Goal: Task Accomplishment & Management: Complete application form

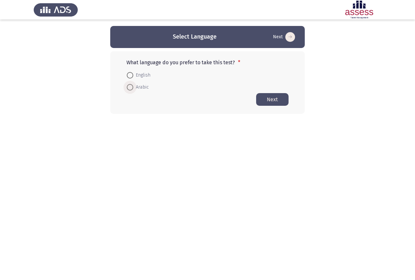
click at [132, 88] on span at bounding box center [130, 87] width 6 height 6
click at [132, 88] on input "Arabic" at bounding box center [130, 87] width 6 height 6
radio input "true"
click at [268, 98] on button "Next" at bounding box center [272, 99] width 32 height 13
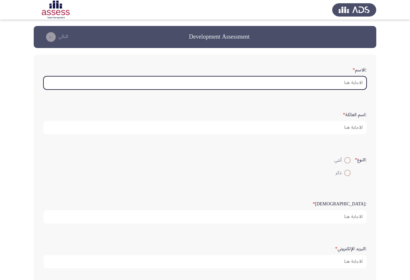
click at [336, 86] on input ":الاسم *" at bounding box center [204, 82] width 323 height 13
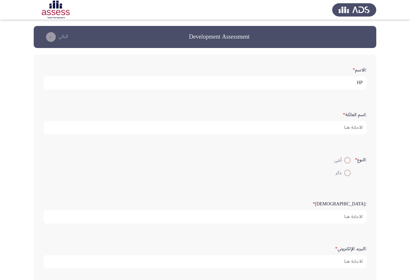
type input "H"
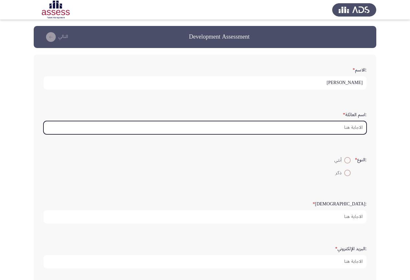
click at [325, 128] on input ":اسم العائلة *" at bounding box center [204, 127] width 323 height 13
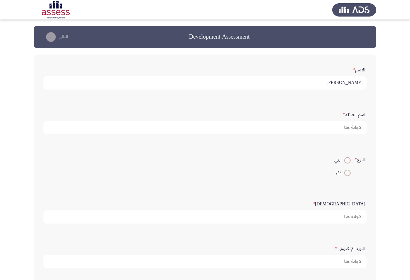
click at [321, 86] on input "[PERSON_NAME]" at bounding box center [204, 82] width 323 height 13
type input "[PERSON_NAME]"
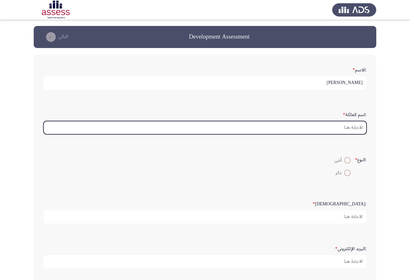
click at [359, 131] on input ":اسم العائلة *" at bounding box center [204, 127] width 323 height 13
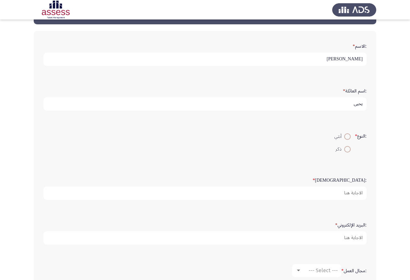
scroll to position [32, 0]
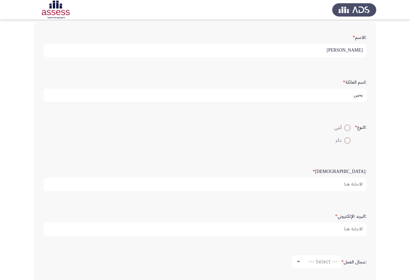
type input "يحيي"
click at [348, 141] on span at bounding box center [347, 140] width 6 height 6
click at [348, 141] on input "ذكر" at bounding box center [347, 140] width 6 height 6
radio input "true"
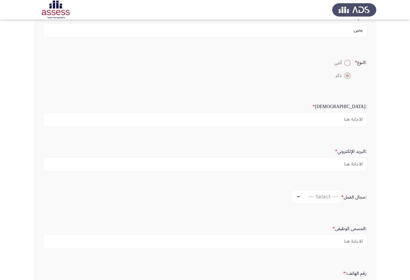
scroll to position [130, 0]
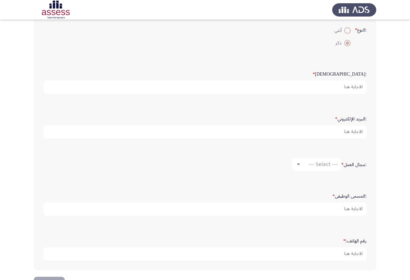
click at [348, 124] on form ":البريد الإلكتروني *" at bounding box center [204, 125] width 323 height 25
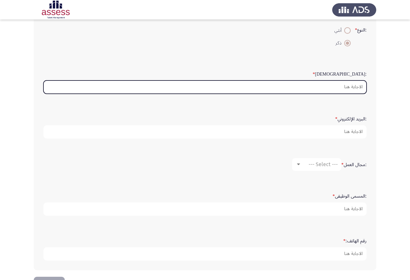
click at [343, 90] on input ":السن *" at bounding box center [204, 86] width 323 height 13
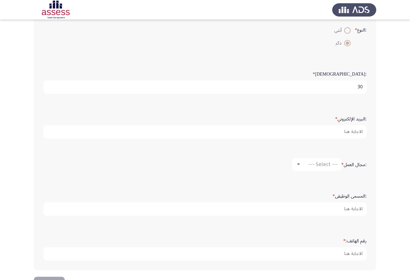
type input "30"
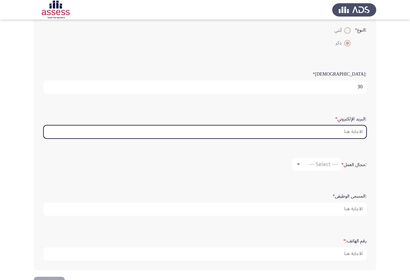
click at [331, 134] on input ":البريد الإلكتروني *" at bounding box center [204, 131] width 323 height 13
type input "ش"
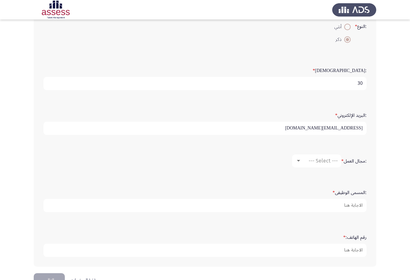
scroll to position [152, 0]
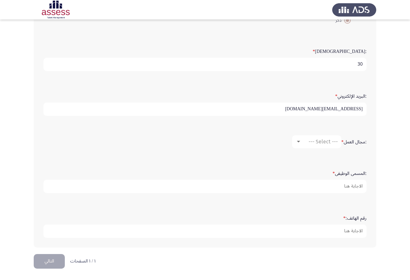
type input "[EMAIL_ADDRESS][DOMAIN_NAME]"
click at [318, 137] on mat-select "--- Select ---" at bounding box center [316, 141] width 49 height 13
click at [311, 141] on span "--- Select ---" at bounding box center [323, 141] width 29 height 6
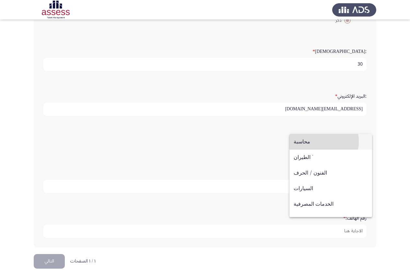
click at [310, 141] on span "محاسبة" at bounding box center [331, 142] width 74 height 16
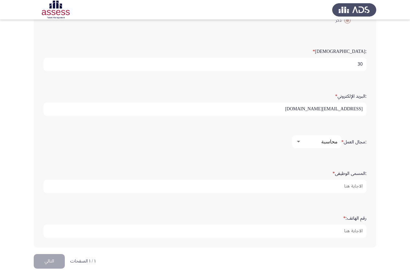
click at [345, 174] on label ":المسمى الوظيفى *" at bounding box center [350, 174] width 34 height 6
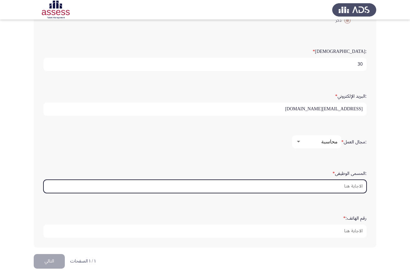
click at [345, 180] on input ":المسمى الوظيفى *" at bounding box center [204, 186] width 323 height 13
click at [341, 185] on input ":المسمى الوظيفى *" at bounding box center [204, 186] width 323 height 13
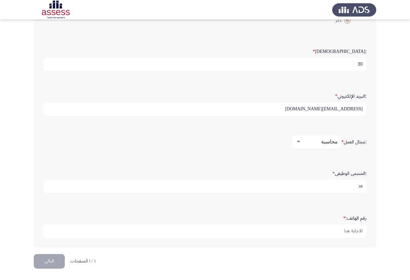
type input "s"
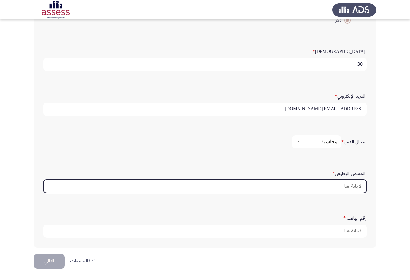
click at [319, 185] on input ":المسمى الوظيفى *" at bounding box center [204, 186] width 323 height 13
click at [318, 184] on input ":المسمى الوظيفى *" at bounding box center [204, 186] width 323 height 13
type input "s"
paste input "senior accountant"
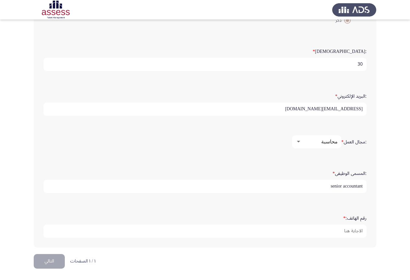
type input "senior accountant"
click at [324, 224] on form "رقم الهاتف: *" at bounding box center [204, 224] width 323 height 25
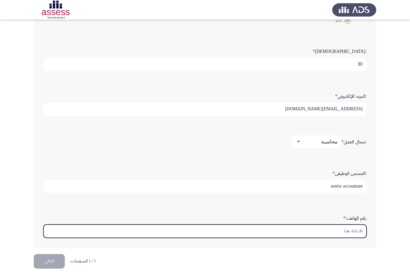
click at [325, 229] on input "رقم الهاتف: *" at bounding box center [204, 230] width 323 height 13
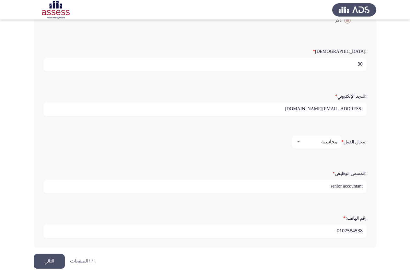
type input "01025845385"
click at [299, 142] on div at bounding box center [299, 141] width 6 height 5
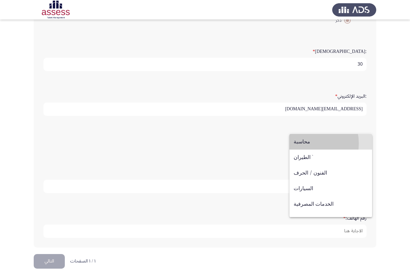
click at [301, 143] on span "محاسبة" at bounding box center [331, 142] width 74 height 16
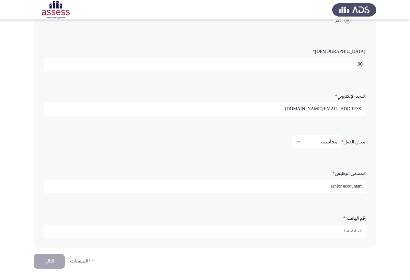
click at [324, 154] on div ":مجال العمل * محاسبة" at bounding box center [205, 141] width 330 height 32
click at [320, 194] on div ":المسمى الوظيفى * senior accountant" at bounding box center [205, 180] width 330 height 32
click at [323, 209] on div "رقم الهاتف: *" at bounding box center [205, 225] width 330 height 32
click at [264, 238] on div "رقم الهاتف: *" at bounding box center [205, 225] width 330 height 32
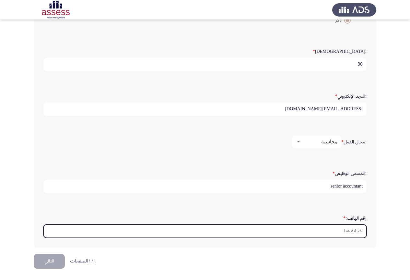
click at [263, 234] on input "رقم الهاتف: *" at bounding box center [204, 230] width 323 height 13
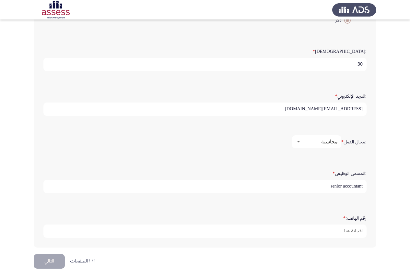
click at [51, 259] on button "التالي" at bounding box center [49, 261] width 31 height 15
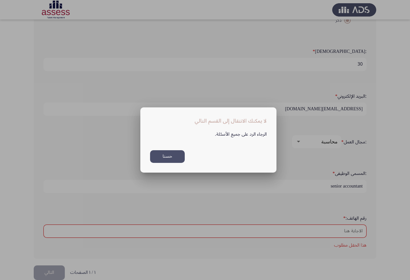
click at [171, 158] on button "حسنا" at bounding box center [167, 156] width 35 height 13
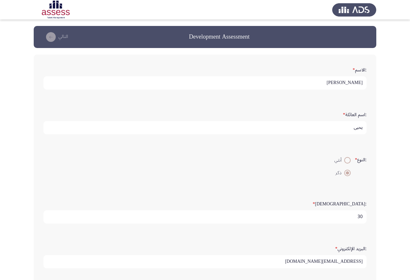
click at [326, 81] on input "[PERSON_NAME]" at bounding box center [204, 82] width 323 height 13
click at [331, 128] on input "يحيي" at bounding box center [204, 127] width 323 height 13
click at [318, 162] on form ":النوع * أنثي ذكر" at bounding box center [204, 166] width 323 height 25
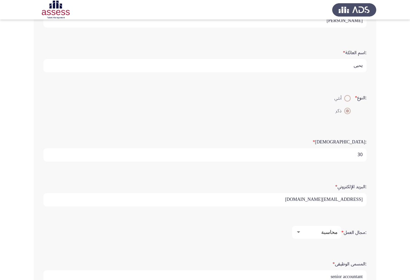
scroll to position [65, 0]
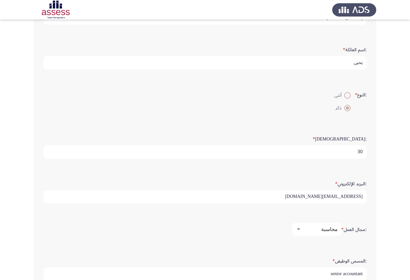
click at [342, 146] on input "30" at bounding box center [204, 151] width 323 height 13
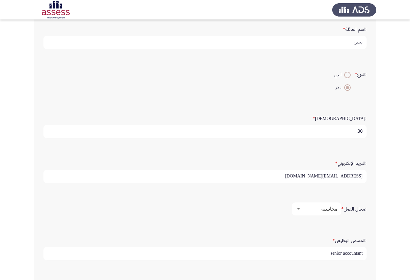
scroll to position [97, 0]
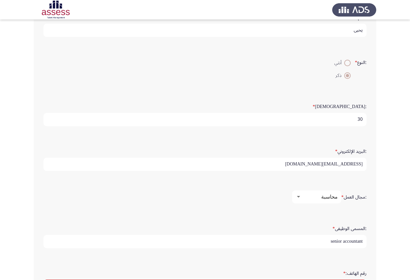
click at [295, 165] on input "[EMAIL_ADDRESS][DOMAIN_NAME]" at bounding box center [204, 164] width 323 height 13
click at [298, 206] on div ":مجال العمل * محاسبة" at bounding box center [205, 196] width 330 height 19
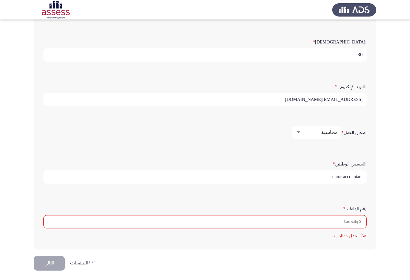
scroll to position [164, 0]
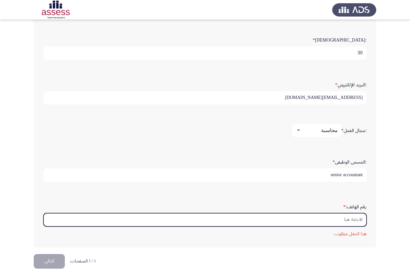
click at [317, 218] on input "رقم الهاتف: *" at bounding box center [204, 219] width 323 height 13
click at [300, 221] on input "رقم الهاتف: *" at bounding box center [204, 219] width 323 height 13
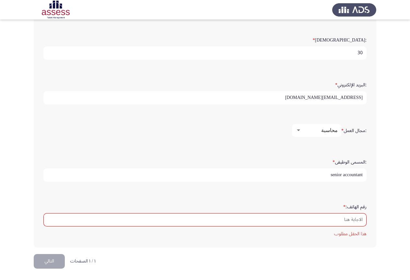
click at [346, 233] on mat-error "هذا الحقل مطلوب" at bounding box center [204, 233] width 323 height 8
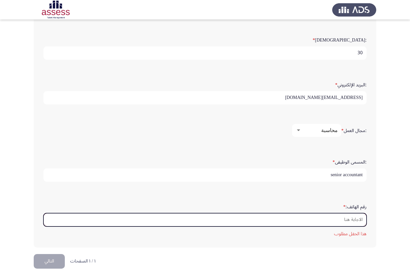
click at [296, 218] on input "رقم الهاتف: *" at bounding box center [204, 219] width 323 height 13
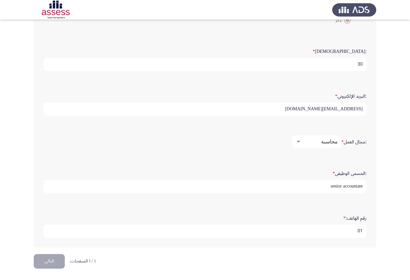
type input "0"
type input "01025845385"
click at [284, 198] on div ":المسمى الوظيفى * senior accountant" at bounding box center [205, 180] width 330 height 45
click at [324, 229] on input "01025845385" at bounding box center [204, 230] width 323 height 13
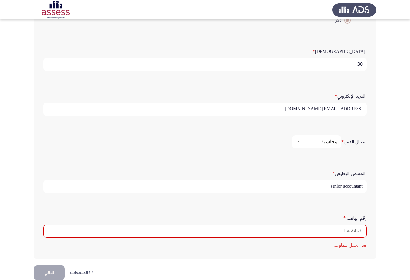
click at [247, 201] on div ":المسمى الوظيفى * senior accountant" at bounding box center [205, 180] width 330 height 45
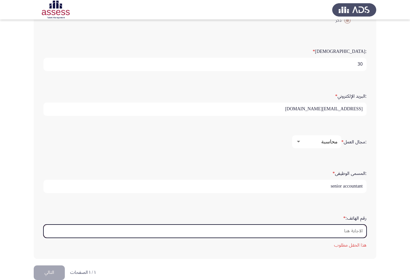
click at [329, 229] on input "رقم الهاتف: *" at bounding box center [204, 230] width 323 height 13
click at [338, 230] on input "رقم الهاتف: *" at bounding box center [204, 230] width 323 height 13
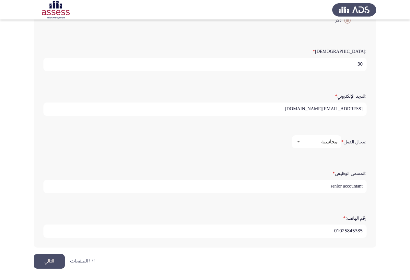
type input "01025845385"
click at [290, 210] on div "رقم الهاتف: * 01025845385" at bounding box center [205, 225] width 330 height 32
click at [42, 261] on button "التالي" at bounding box center [49, 261] width 31 height 15
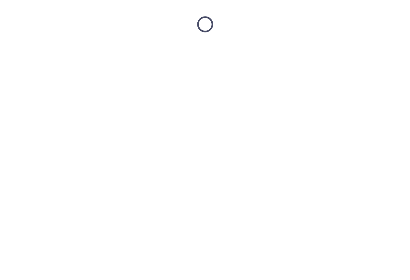
scroll to position [0, 0]
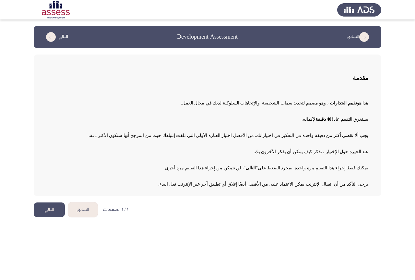
click at [53, 209] on button "التالي" at bounding box center [49, 209] width 31 height 15
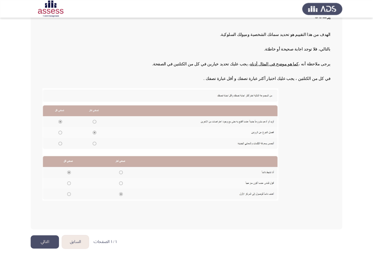
scroll to position [55, 0]
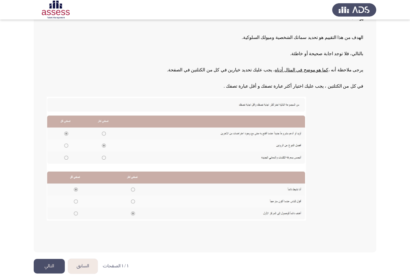
click at [257, 121] on img at bounding box center [176, 159] width 259 height 124
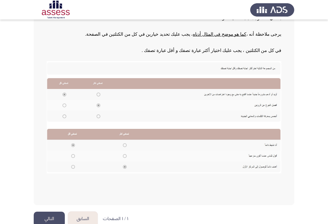
scroll to position [99, 0]
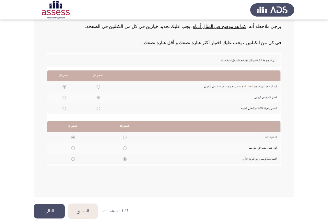
click at [74, 158] on img at bounding box center [164, 109] width 235 height 112
click at [65, 97] on img at bounding box center [164, 109] width 235 height 112
click at [100, 74] on img at bounding box center [164, 109] width 235 height 112
click at [96, 108] on img at bounding box center [164, 109] width 235 height 112
click at [97, 108] on img at bounding box center [164, 109] width 235 height 112
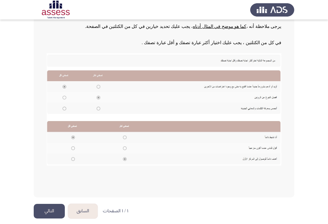
click at [267, 139] on img at bounding box center [164, 109] width 235 height 112
click at [71, 147] on img at bounding box center [164, 109] width 235 height 112
click at [98, 86] on img at bounding box center [164, 109] width 235 height 112
click at [99, 111] on img at bounding box center [164, 109] width 235 height 112
click at [122, 128] on img at bounding box center [164, 109] width 235 height 112
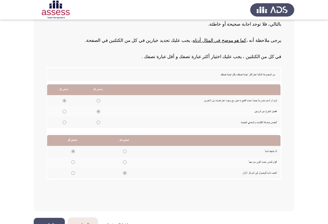
scroll to position [73, 0]
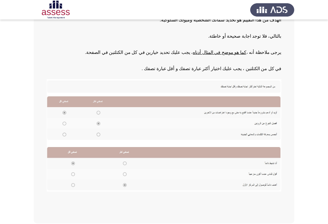
click at [94, 122] on img at bounding box center [164, 135] width 235 height 112
click at [66, 103] on img at bounding box center [164, 135] width 235 height 112
click at [89, 101] on img at bounding box center [164, 135] width 235 height 112
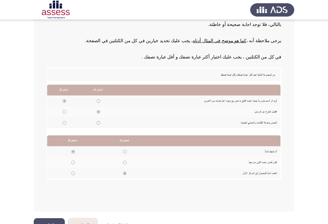
scroll to position [99, 0]
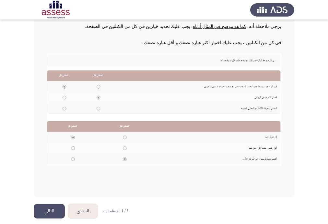
click at [84, 134] on img at bounding box center [164, 109] width 235 height 112
click at [76, 128] on img at bounding box center [164, 109] width 235 height 112
click at [55, 210] on button "التالي" at bounding box center [49, 211] width 31 height 15
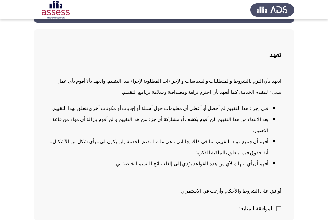
scroll to position [26, 0]
click at [276, 204] on label "الموافقة للمتابعة" at bounding box center [259, 208] width 43 height 8
click at [278, 211] on input "الموافقة للمتابعة" at bounding box center [278, 211] width 0 height 0
checkbox input "true"
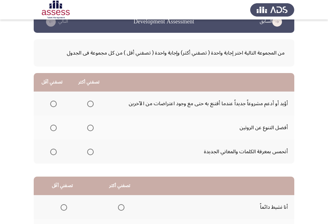
scroll to position [26, 0]
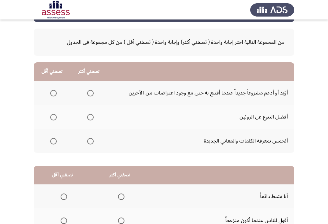
drag, startPoint x: 285, startPoint y: 92, endPoint x: 246, endPoint y: 85, distance: 40.1
click at [246, 85] on td "أؤيد أو أدعم مشروعاً جديداً عندما أقتنع به حتى مع وجود اعتراضات من الآخرين" at bounding box center [201, 93] width 187 height 24
drag, startPoint x: 286, startPoint y: 93, endPoint x: 253, endPoint y: 90, distance: 32.8
click at [253, 90] on td "أؤيد أو أدعم مشروعاً جديداً عندما أقتنع به حتى مع وجود اعتراضات من الآخرين" at bounding box center [201, 93] width 187 height 24
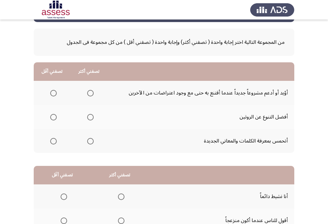
click at [253, 90] on td "أؤيد أو أدعم مشروعاً جديداً عندما أقتنع به حتى مع وجود اعتراضات من الآخرين" at bounding box center [201, 93] width 187 height 24
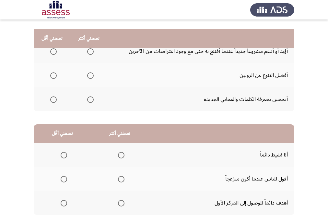
scroll to position [52, 0]
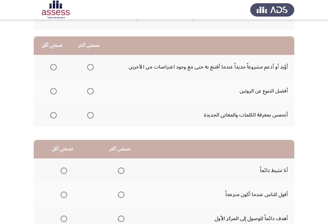
click at [88, 68] on span "Select an option" at bounding box center [90, 67] width 6 height 6
click at [88, 68] on input "Select an option" at bounding box center [90, 67] width 6 height 6
click at [54, 90] on span "Select an option" at bounding box center [53, 91] width 6 height 6
click at [54, 90] on input "Select an option" at bounding box center [53, 91] width 6 height 6
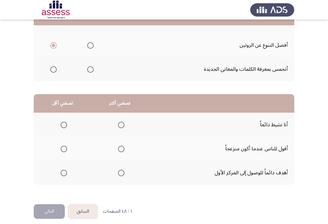
scroll to position [102, 0]
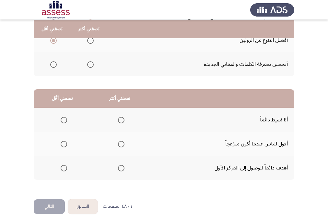
click at [119, 165] on span "Select an option" at bounding box center [121, 168] width 6 height 6
click at [119, 165] on input "Select an option" at bounding box center [121, 168] width 6 height 6
click at [63, 143] on span "Select an option" at bounding box center [64, 144] width 6 height 6
click at [63, 143] on input "Select an option" at bounding box center [64, 144] width 6 height 6
click at [58, 202] on button "التالي" at bounding box center [49, 206] width 31 height 15
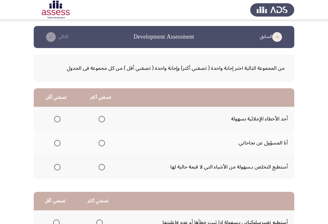
scroll to position [26, 0]
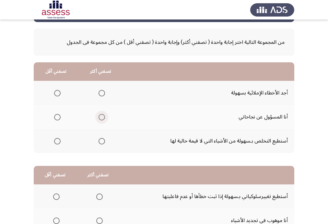
click at [103, 116] on span "Select an option" at bounding box center [102, 117] width 6 height 6
click at [103, 116] on input "Select an option" at bounding box center [102, 117] width 6 height 6
click at [53, 141] on label "Select an option" at bounding box center [56, 141] width 9 height 6
click at [54, 141] on input "Select an option" at bounding box center [57, 141] width 6 height 6
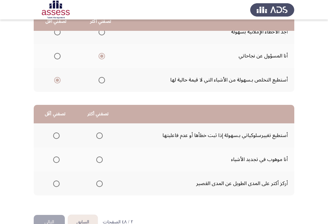
scroll to position [102, 0]
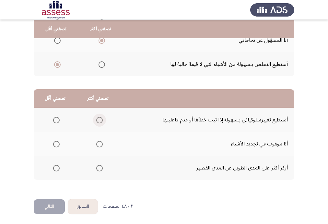
click at [99, 118] on span "Select an option" at bounding box center [99, 120] width 6 height 6
click at [99, 118] on input "Select an option" at bounding box center [99, 120] width 6 height 6
click at [96, 166] on span "Select an option" at bounding box center [99, 168] width 6 height 6
click at [96, 166] on input "Select an option" at bounding box center [99, 168] width 6 height 6
click at [98, 121] on span "Select an option" at bounding box center [99, 120] width 6 height 6
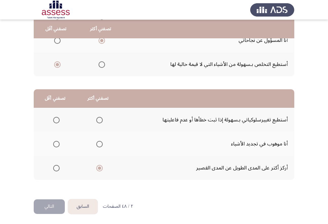
click at [98, 121] on input "Select an option" at bounding box center [99, 120] width 6 height 6
click at [53, 167] on span "Select an option" at bounding box center [56, 168] width 6 height 6
click at [53, 167] on input "Select an option" at bounding box center [56, 168] width 6 height 6
click at [55, 204] on button "التالي" at bounding box center [49, 206] width 31 height 15
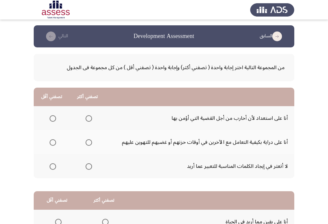
scroll to position [0, 0]
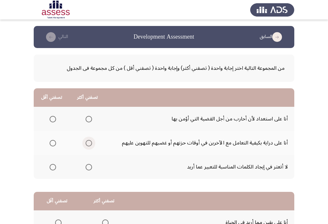
click at [88, 143] on span "Select an option" at bounding box center [89, 143] width 6 height 6
click at [88, 143] on input "Select an option" at bounding box center [89, 143] width 6 height 6
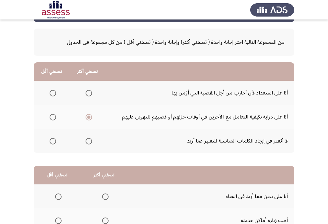
click at [53, 91] on span "Select an option" at bounding box center [53, 93] width 6 height 6
click at [53, 91] on input "Select an option" at bounding box center [53, 93] width 6 height 6
click at [56, 118] on span "Select an option" at bounding box center [53, 117] width 6 height 6
click at [56, 118] on input "Select an option" at bounding box center [53, 117] width 6 height 6
click at [89, 116] on span "Select an option" at bounding box center [89, 117] width 6 height 6
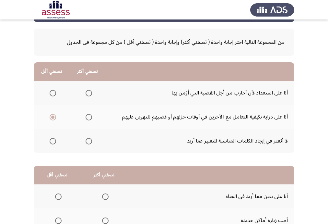
click at [89, 116] on input "Select an option" at bounding box center [89, 117] width 6 height 6
click at [53, 92] on span "Select an option" at bounding box center [53, 93] width 6 height 6
click at [53, 92] on input "Select an option" at bounding box center [53, 93] width 6 height 6
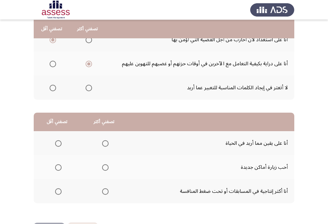
scroll to position [51, 0]
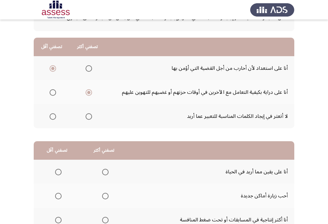
click at [53, 114] on span "Select an option" at bounding box center [53, 116] width 6 height 6
click at [53, 114] on input "Select an option" at bounding box center [53, 116] width 6 height 6
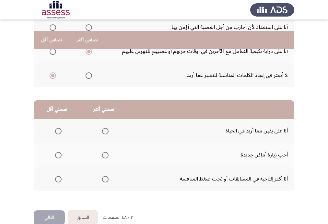
scroll to position [102, 0]
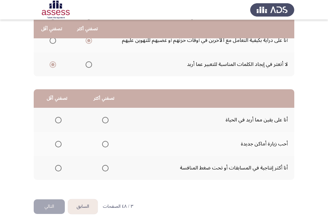
click at [106, 167] on span "Select an option" at bounding box center [105, 168] width 6 height 6
click at [106, 167] on input "Select an option" at bounding box center [105, 168] width 6 height 6
click at [57, 141] on span "Select an option" at bounding box center [58, 144] width 6 height 6
click at [57, 141] on input "Select an option" at bounding box center [58, 144] width 6 height 6
click at [62, 207] on button "التالي" at bounding box center [49, 206] width 31 height 15
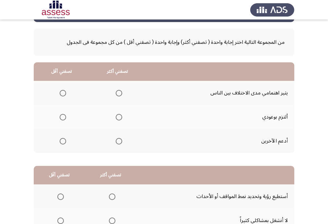
scroll to position [25, 0]
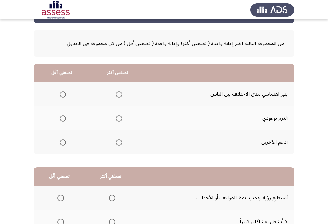
click at [118, 118] on span "Select an option" at bounding box center [119, 118] width 6 height 6
click at [118, 118] on input "Select an option" at bounding box center [119, 118] width 6 height 6
click at [62, 93] on span "Select an option" at bounding box center [63, 94] width 6 height 6
click at [62, 93] on input "Select an option" at bounding box center [63, 94] width 6 height 6
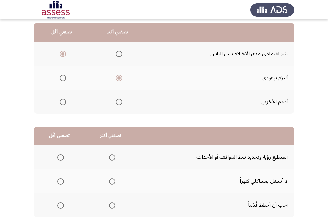
scroll to position [102, 0]
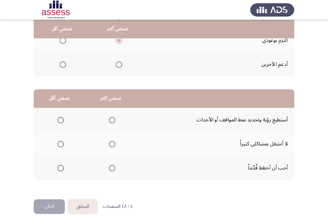
click at [112, 118] on span "Select an option" at bounding box center [112, 120] width 6 height 6
click at [112, 118] on input "Select an option" at bounding box center [112, 120] width 6 height 6
click at [59, 146] on span "Select an option" at bounding box center [60, 144] width 6 height 6
click at [59, 146] on input "Select an option" at bounding box center [60, 144] width 6 height 6
click at [54, 202] on button "التالي" at bounding box center [49, 206] width 31 height 15
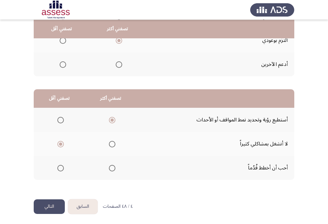
scroll to position [0, 0]
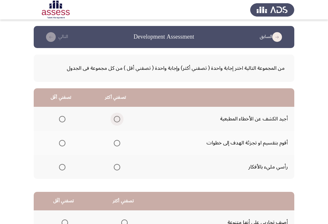
click at [118, 119] on span "Select an option" at bounding box center [117, 119] width 6 height 6
click at [118, 119] on input "Select an option" at bounding box center [117, 119] width 6 height 6
click at [62, 164] on span "Select an option" at bounding box center [62, 167] width 6 height 6
click at [62, 164] on input "Select an option" at bounding box center [62, 167] width 6 height 6
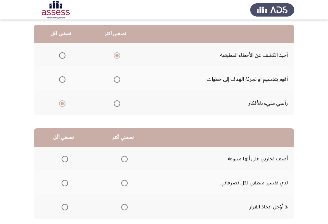
scroll to position [52, 0]
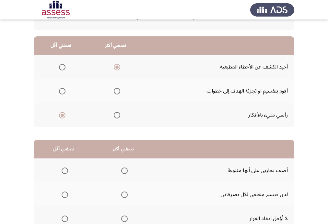
click at [116, 92] on span "Select an option" at bounding box center [117, 91] width 6 height 6
click at [116, 92] on input "Select an option" at bounding box center [117, 91] width 6 height 6
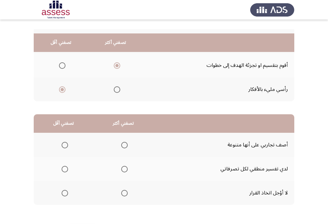
scroll to position [102, 0]
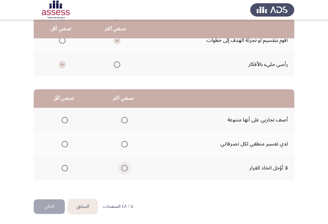
click at [126, 166] on span "Select an option" at bounding box center [124, 168] width 6 height 6
click at [126, 166] on input "Select an option" at bounding box center [124, 168] width 6 height 6
click at [65, 121] on span "Select an option" at bounding box center [65, 120] width 6 height 6
click at [65, 121] on input "Select an option" at bounding box center [65, 120] width 6 height 6
click at [52, 200] on button "التالي" at bounding box center [49, 206] width 31 height 15
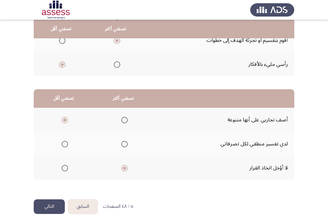
scroll to position [0, 0]
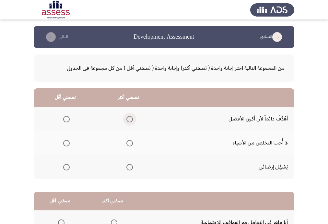
click at [127, 118] on span "Select an option" at bounding box center [129, 119] width 6 height 6
click at [127, 118] on input "Select an option" at bounding box center [129, 119] width 6 height 6
click at [67, 142] on span "Select an option" at bounding box center [66, 143] width 6 height 6
click at [67, 142] on input "Select an option" at bounding box center [66, 143] width 6 height 6
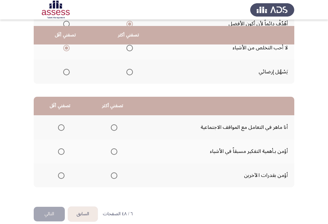
scroll to position [102, 0]
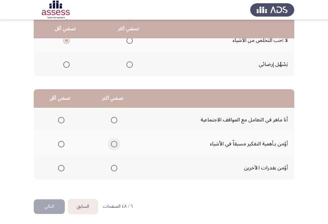
click at [115, 143] on span "Select an option" at bounding box center [114, 144] width 6 height 6
click at [115, 143] on input "Select an option" at bounding box center [114, 144] width 6 height 6
click at [61, 166] on span "Select an option" at bounding box center [61, 168] width 6 height 6
click at [61, 166] on input "Select an option" at bounding box center [61, 168] width 6 height 6
click at [58, 199] on button "التالي" at bounding box center [49, 206] width 31 height 15
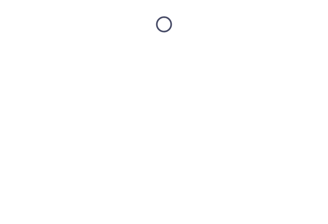
scroll to position [0, 0]
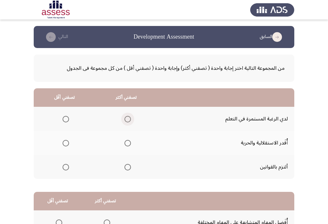
click at [127, 120] on span "Select an option" at bounding box center [127, 119] width 6 height 6
click at [127, 120] on input "Select an option" at bounding box center [127, 119] width 6 height 6
click at [65, 144] on span "Select an option" at bounding box center [66, 143] width 6 height 6
click at [65, 144] on input "Select an option" at bounding box center [66, 143] width 6 height 6
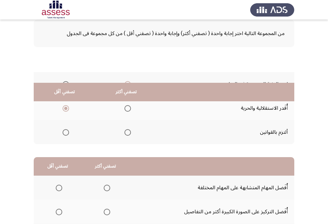
scroll to position [102, 0]
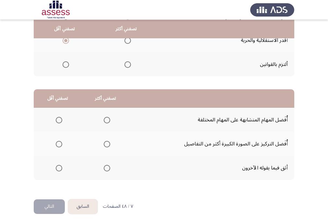
click at [60, 144] on span "Select an option" at bounding box center [59, 144] width 6 height 6
click at [60, 144] on input "Select an option" at bounding box center [59, 144] width 6 height 6
click at [107, 119] on span "Select an option" at bounding box center [107, 120] width 6 height 6
click at [107, 119] on input "Select an option" at bounding box center [107, 120] width 6 height 6
click at [105, 143] on span "Select an option" at bounding box center [107, 144] width 6 height 6
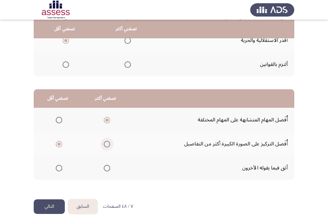
click at [105, 143] on input "Select an option" at bounding box center [107, 144] width 6 height 6
click at [58, 121] on span "Select an option" at bounding box center [59, 120] width 6 height 6
click at [58, 121] on input "Select an option" at bounding box center [59, 120] width 6 height 6
click at [60, 144] on span "Select an option" at bounding box center [59, 144] width 6 height 6
click at [60, 144] on input "Select an option" at bounding box center [59, 144] width 6 height 6
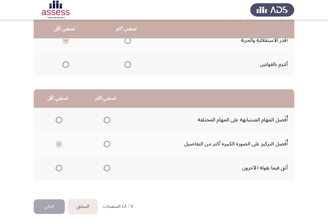
click at [107, 121] on span "Select an option" at bounding box center [107, 120] width 6 height 6
click at [107, 121] on input "Select an option" at bounding box center [107, 120] width 6 height 6
click at [108, 143] on span "Select an option" at bounding box center [107, 144] width 6 height 6
click at [108, 143] on input "Select an option" at bounding box center [107, 144] width 6 height 6
click at [56, 120] on span "Select an option" at bounding box center [59, 120] width 6 height 6
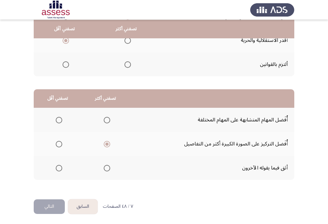
click at [56, 120] on input "Select an option" at bounding box center [59, 120] width 6 height 6
click at [59, 166] on span "Select an option" at bounding box center [59, 168] width 6 height 6
click at [59, 166] on input "Select an option" at bounding box center [59, 168] width 6 height 6
click at [108, 120] on span "Select an option" at bounding box center [107, 120] width 6 height 6
click at [108, 120] on input "Select an option" at bounding box center [107, 120] width 6 height 6
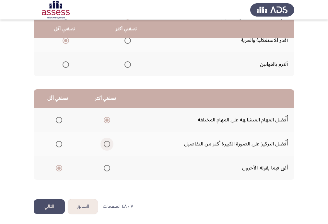
click at [108, 144] on span "Select an option" at bounding box center [107, 144] width 6 height 6
click at [108, 144] on input "Select an option" at bounding box center [107, 144] width 6 height 6
click at [51, 204] on button "التالي" at bounding box center [49, 206] width 31 height 15
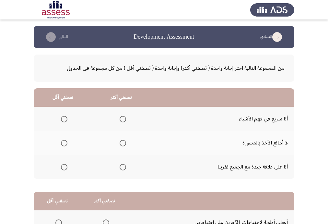
click at [121, 141] on span "Select an option" at bounding box center [123, 143] width 6 height 6
click at [121, 141] on input "Select an option" at bounding box center [123, 143] width 6 height 6
click at [121, 165] on span "Select an option" at bounding box center [123, 167] width 6 height 6
click at [121, 165] on input "Select an option" at bounding box center [123, 167] width 6 height 6
click at [65, 141] on span "Select an option" at bounding box center [64, 143] width 6 height 6
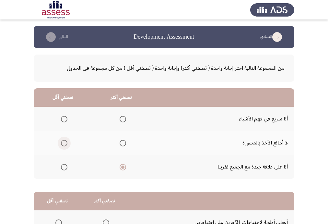
click at [65, 141] on input "Select an option" at bounding box center [64, 143] width 6 height 6
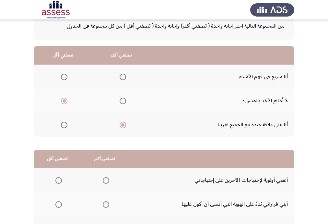
scroll to position [52, 0]
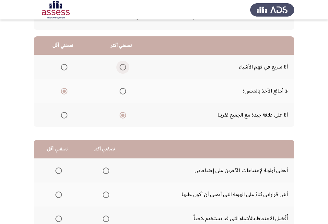
click at [122, 64] on span "Select an option" at bounding box center [123, 67] width 6 height 6
click at [122, 64] on input "Select an option" at bounding box center [123, 67] width 6 height 6
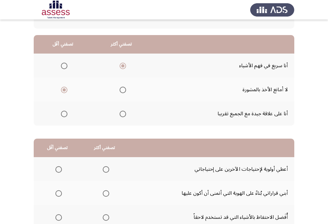
scroll to position [51, 0]
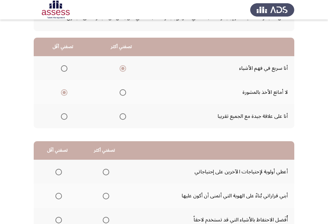
click at [65, 117] on span "Select an option" at bounding box center [64, 116] width 6 height 6
click at [65, 117] on input "Select an option" at bounding box center [64, 116] width 6 height 6
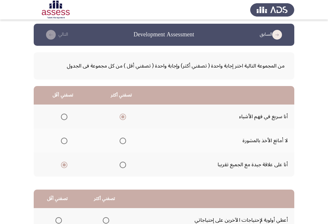
scroll to position [0, 0]
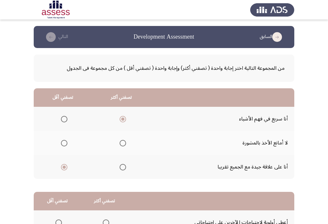
click at [65, 142] on span "Select an option" at bounding box center [64, 143] width 6 height 6
click at [65, 142] on input "Select an option" at bounding box center [64, 143] width 6 height 6
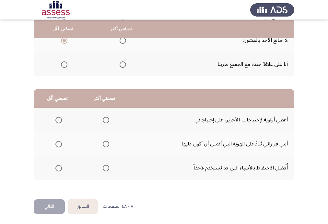
scroll to position [102, 0]
click at [105, 143] on span "Select an option" at bounding box center [106, 144] width 6 height 6
click at [105, 143] on input "Select an option" at bounding box center [106, 144] width 6 height 6
click at [107, 166] on span "Select an option" at bounding box center [106, 168] width 6 height 6
click at [107, 166] on input "Select an option" at bounding box center [106, 168] width 6 height 6
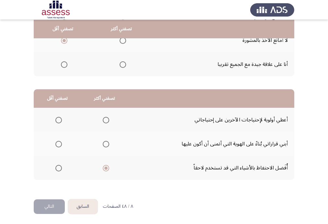
click at [56, 142] on span "Select an option" at bounding box center [58, 144] width 6 height 6
click at [56, 142] on input "Select an option" at bounding box center [58, 144] width 6 height 6
click at [107, 119] on span "Select an option" at bounding box center [106, 120] width 6 height 6
click at [107, 119] on input "Select an option" at bounding box center [106, 120] width 6 height 6
click at [109, 143] on th at bounding box center [104, 144] width 47 height 24
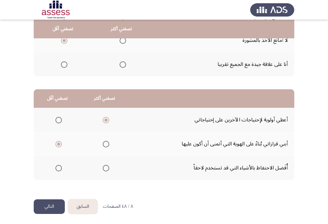
click at [105, 144] on span "Select an option" at bounding box center [106, 144] width 6 height 6
click at [105, 144] on input "Select an option" at bounding box center [106, 144] width 6 height 6
click at [107, 118] on span "Select an option" at bounding box center [106, 120] width 6 height 6
click at [107, 118] on input "Select an option" at bounding box center [106, 120] width 6 height 6
click at [60, 144] on span "Select an option" at bounding box center [58, 144] width 6 height 6
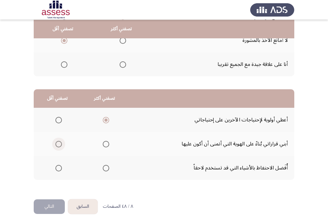
click at [60, 144] on input "Select an option" at bounding box center [58, 144] width 6 height 6
click at [56, 202] on button "التالي" at bounding box center [49, 206] width 31 height 15
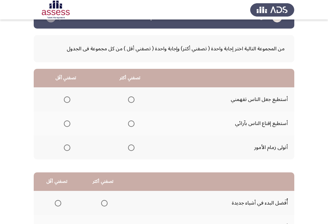
scroll to position [26, 0]
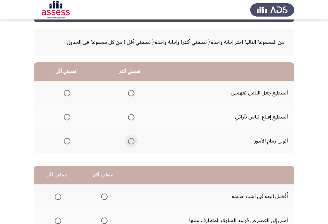
click at [132, 141] on span "Select an option" at bounding box center [131, 141] width 6 height 6
click at [132, 141] on input "Select an option" at bounding box center [131, 141] width 6 height 6
click at [67, 116] on span "Select an option" at bounding box center [67, 117] width 6 height 6
click at [67, 116] on input "Select an option" at bounding box center [67, 117] width 6 height 6
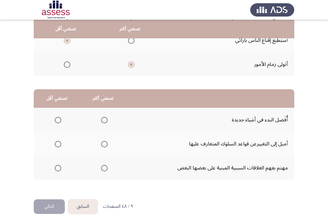
scroll to position [102, 0]
click at [103, 120] on span "Select an option" at bounding box center [104, 120] width 6 height 6
click at [103, 120] on input "Select an option" at bounding box center [104, 120] width 6 height 6
click at [55, 142] on span "Select an option" at bounding box center [58, 144] width 6 height 6
click at [55, 142] on input "Select an option" at bounding box center [58, 144] width 6 height 6
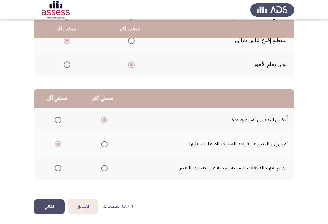
click at [106, 165] on span "Select an option" at bounding box center [104, 168] width 6 height 6
click at [106, 165] on input "Select an option" at bounding box center [104, 168] width 6 height 6
click at [56, 206] on button "التالي" at bounding box center [49, 206] width 31 height 15
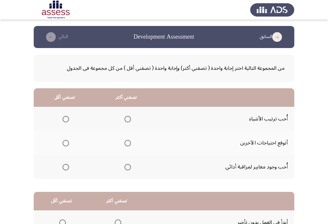
click at [125, 119] on span "Select an option" at bounding box center [127, 119] width 6 height 6
click at [125, 119] on input "Select an option" at bounding box center [127, 119] width 6 height 6
click at [126, 166] on span "Select an option" at bounding box center [127, 167] width 6 height 6
click at [126, 166] on input "Select an option" at bounding box center [127, 167] width 6 height 6
click at [60, 141] on label "Select an option" at bounding box center [64, 143] width 9 height 6
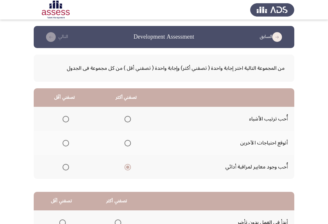
click at [63, 141] on input "Select an option" at bounding box center [66, 143] width 6 height 6
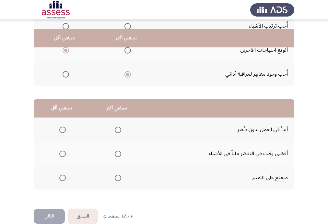
scroll to position [102, 0]
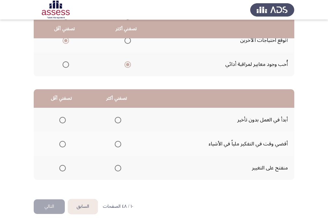
click at [119, 119] on span "Select an option" at bounding box center [118, 120] width 6 height 6
click at [119, 119] on input "Select an option" at bounding box center [118, 120] width 6 height 6
click at [63, 145] on span "Select an option" at bounding box center [62, 144] width 6 height 6
click at [63, 145] on input "Select an option" at bounding box center [62, 144] width 6 height 6
click at [49, 204] on button "التالي" at bounding box center [49, 206] width 31 height 15
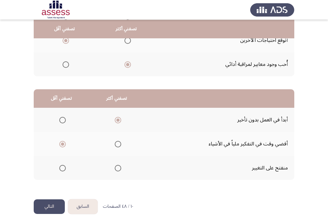
scroll to position [0, 0]
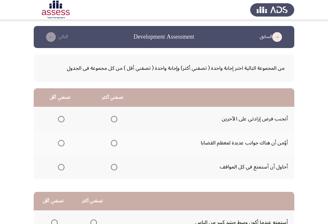
click at [62, 119] on span "Select an option" at bounding box center [61, 119] width 6 height 6
click at [62, 119] on input "Select an option" at bounding box center [61, 119] width 6 height 6
click at [113, 120] on span "Select an option" at bounding box center [114, 119] width 6 height 6
click at [113, 120] on input "Select an option" at bounding box center [114, 119] width 6 height 6
click at [61, 166] on span "Select an option" at bounding box center [61, 167] width 6 height 6
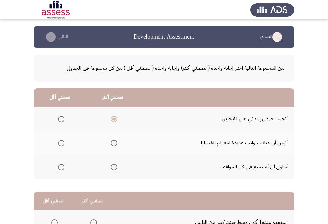
click at [61, 166] on input "Select an option" at bounding box center [61, 167] width 6 height 6
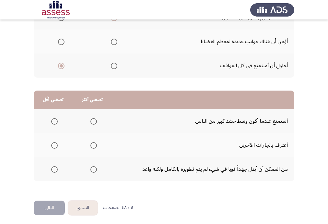
scroll to position [102, 0]
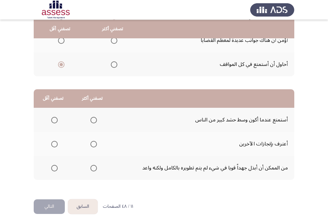
click at [91, 117] on span "Select an option" at bounding box center [93, 120] width 6 height 6
click at [91, 117] on input "Select an option" at bounding box center [93, 120] width 6 height 6
click at [94, 141] on span "Select an option" at bounding box center [93, 144] width 6 height 6
click at [94, 141] on input "Select an option" at bounding box center [93, 144] width 6 height 6
click at [53, 120] on span "Select an option" at bounding box center [54, 120] width 6 height 6
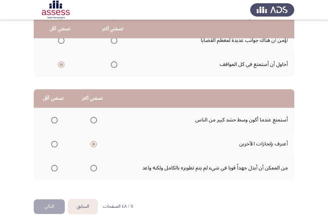
click at [53, 120] on input "Select an option" at bounding box center [54, 120] width 6 height 6
click at [93, 165] on span "Select an option" at bounding box center [93, 168] width 6 height 6
click at [93, 165] on input "Select an option" at bounding box center [93, 168] width 6 height 6
click at [49, 207] on button "التالي" at bounding box center [49, 206] width 31 height 15
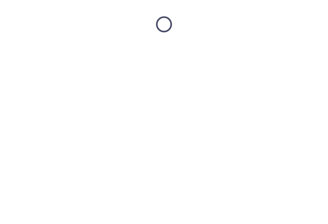
scroll to position [0, 0]
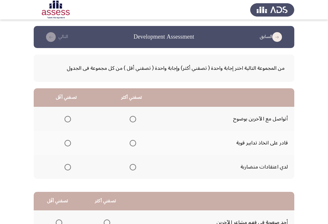
click at [71, 168] on th at bounding box center [66, 167] width 65 height 24
click at [69, 168] on span "Select an option" at bounding box center [68, 167] width 6 height 6
click at [69, 168] on input "Select an option" at bounding box center [68, 167] width 6 height 6
click at [131, 119] on span "Select an option" at bounding box center [133, 119] width 6 height 6
click at [131, 119] on input "Select an option" at bounding box center [133, 119] width 6 height 6
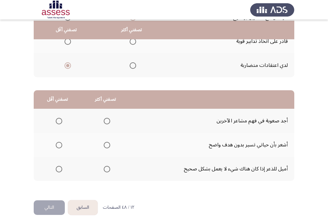
scroll to position [25, 0]
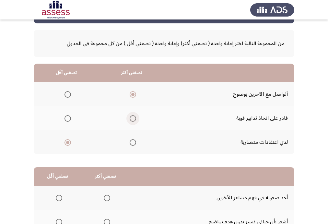
click at [128, 117] on label "Select an option" at bounding box center [131, 118] width 9 height 6
click at [130, 117] on input "Select an option" at bounding box center [133, 118] width 6 height 6
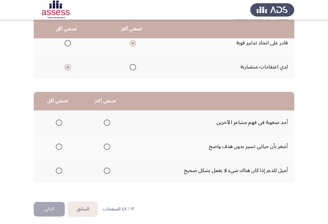
scroll to position [102, 0]
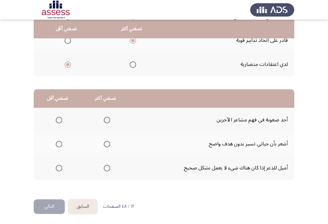
click at [58, 120] on span "Select an option" at bounding box center [59, 120] width 6 height 6
click at [58, 120] on input "Select an option" at bounding box center [59, 120] width 6 height 6
click at [104, 165] on span "Select an option" at bounding box center [107, 168] width 6 height 6
click at [104, 165] on input "Select an option" at bounding box center [107, 168] width 6 height 6
click at [50, 201] on button "التالي" at bounding box center [49, 206] width 31 height 15
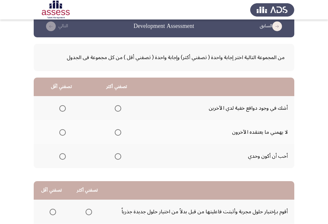
scroll to position [26, 0]
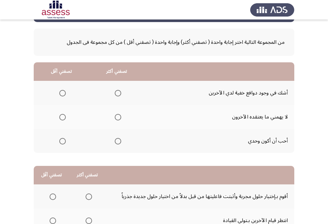
click at [59, 117] on span "Select an option" at bounding box center [62, 117] width 6 height 6
click at [59, 117] on input "Select an option" at bounding box center [62, 117] width 6 height 6
click at [118, 117] on span "Select an option" at bounding box center [118, 117] width 6 height 6
click at [118, 117] on input "Select an option" at bounding box center [118, 117] width 6 height 6
click at [61, 141] on span "Select an option" at bounding box center [62, 141] width 6 height 6
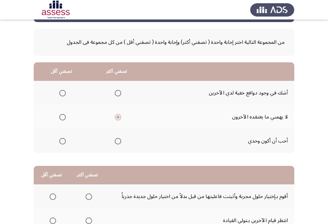
click at [61, 141] on input "Select an option" at bounding box center [62, 141] width 6 height 6
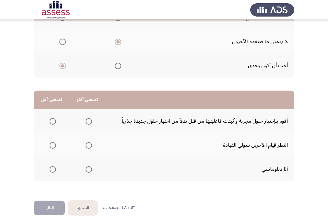
scroll to position [102, 0]
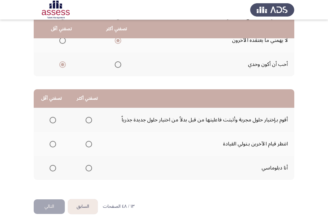
click at [86, 168] on span "Select an option" at bounding box center [89, 168] width 6 height 6
click at [86, 168] on input "Select an option" at bounding box center [89, 168] width 6 height 6
click at [52, 141] on span "Select an option" at bounding box center [53, 144] width 6 height 6
click at [52, 141] on input "Select an option" at bounding box center [53, 144] width 6 height 6
click at [53, 201] on button "التالي" at bounding box center [49, 206] width 31 height 15
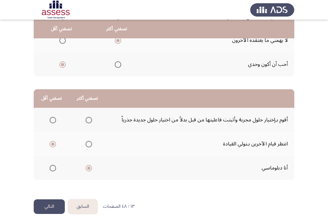
scroll to position [0, 0]
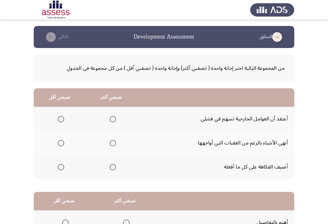
click at [62, 116] on span "Select an option" at bounding box center [61, 119] width 6 height 6
click at [62, 116] on input "Select an option" at bounding box center [61, 119] width 6 height 6
click at [112, 142] on span "Select an option" at bounding box center [113, 143] width 6 height 6
click at [112, 142] on input "Select an option" at bounding box center [113, 143] width 6 height 6
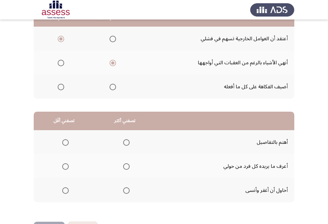
scroll to position [102, 0]
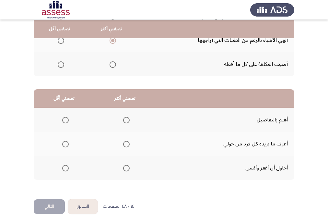
click at [127, 118] on span "Select an option" at bounding box center [126, 120] width 6 height 6
click at [127, 118] on input "Select an option" at bounding box center [126, 120] width 6 height 6
click at [65, 143] on span "Select an option" at bounding box center [65, 144] width 6 height 6
click at [65, 143] on input "Select an option" at bounding box center [65, 144] width 6 height 6
click at [60, 205] on button "التالي" at bounding box center [49, 206] width 31 height 15
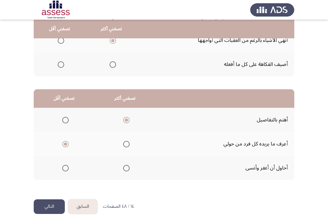
scroll to position [0, 0]
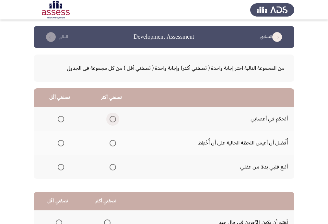
click at [110, 119] on span "Select an option" at bounding box center [113, 119] width 6 height 6
click at [110, 119] on input "Select an option" at bounding box center [113, 119] width 6 height 6
click at [62, 164] on span "Select an option" at bounding box center [61, 167] width 6 height 6
click at [62, 164] on input "Select an option" at bounding box center [61, 167] width 6 height 6
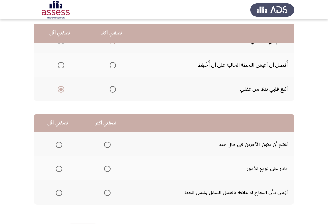
scroll to position [102, 0]
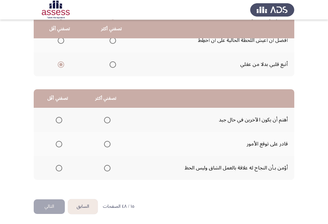
click at [58, 165] on span "Select an option" at bounding box center [59, 168] width 6 height 6
click at [58, 165] on input "Select an option" at bounding box center [59, 168] width 6 height 6
click at [107, 142] on span "Select an option" at bounding box center [107, 144] width 6 height 6
click at [107, 142] on input "Select an option" at bounding box center [107, 144] width 6 height 6
click at [104, 117] on span "Select an option" at bounding box center [107, 120] width 6 height 6
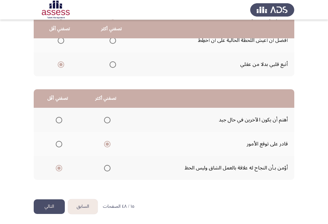
click at [104, 117] on input "Select an option" at bounding box center [107, 120] width 6 height 6
click at [105, 141] on span "Select an option" at bounding box center [107, 144] width 6 height 6
click at [105, 141] on input "Select an option" at bounding box center [107, 144] width 6 height 6
click at [106, 117] on span "Select an option" at bounding box center [107, 120] width 6 height 6
click at [106, 117] on input "Select an option" at bounding box center [107, 120] width 6 height 6
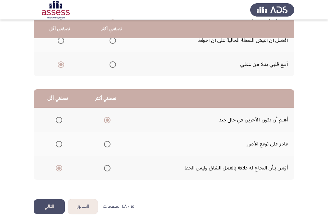
click at [49, 201] on button "التالي" at bounding box center [49, 206] width 31 height 15
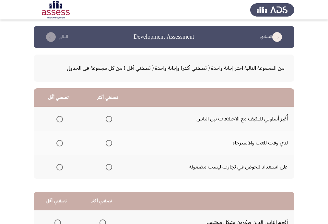
click at [58, 144] on span "Select an option" at bounding box center [59, 143] width 6 height 6
click at [58, 144] on input "Select an option" at bounding box center [59, 143] width 6 height 6
click at [109, 120] on span "Select an option" at bounding box center [109, 119] width 6 height 6
click at [109, 120] on input "Select an option" at bounding box center [109, 119] width 6 height 6
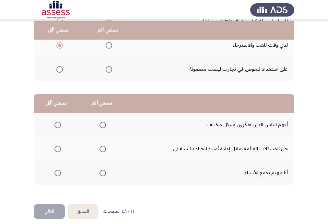
scroll to position [102, 0]
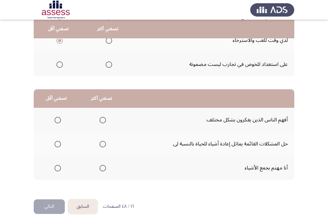
click at [102, 141] on span "Select an option" at bounding box center [103, 144] width 6 height 6
click at [102, 141] on input "Select an option" at bounding box center [103, 144] width 6 height 6
click at [56, 167] on span "Select an option" at bounding box center [57, 168] width 6 height 6
click at [56, 167] on input "Select an option" at bounding box center [57, 168] width 6 height 6
click at [56, 206] on button "التالي" at bounding box center [49, 206] width 31 height 15
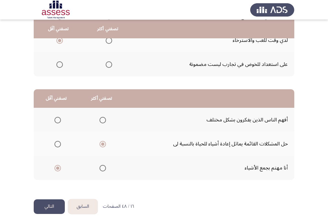
scroll to position [0, 0]
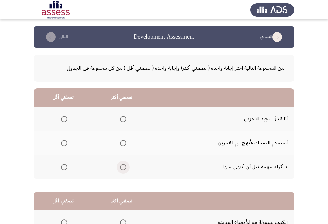
click at [119, 168] on label "Select an option" at bounding box center [121, 167] width 9 height 6
click at [120, 168] on input "Select an option" at bounding box center [123, 167] width 6 height 6
click at [60, 143] on label "Select an option" at bounding box center [62, 143] width 9 height 6
click at [61, 143] on input "Select an option" at bounding box center [64, 143] width 6 height 6
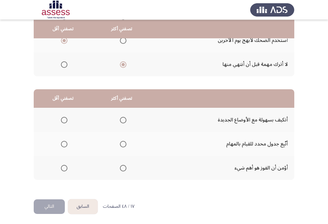
click at [124, 118] on span "Select an option" at bounding box center [123, 120] width 6 height 6
click at [124, 118] on input "Select an option" at bounding box center [123, 120] width 6 height 6
click at [123, 143] on span "Select an option" at bounding box center [123, 144] width 6 height 6
click at [123, 143] on input "Select an option" at bounding box center [123, 144] width 6 height 6
click at [64, 165] on span "Select an option" at bounding box center [64, 168] width 6 height 6
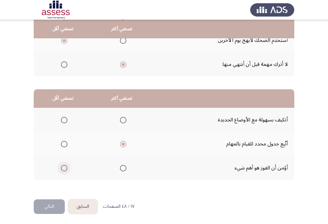
click at [64, 165] on input "Select an option" at bounding box center [64, 168] width 6 height 6
click at [43, 205] on button "التالي" at bounding box center [49, 206] width 31 height 15
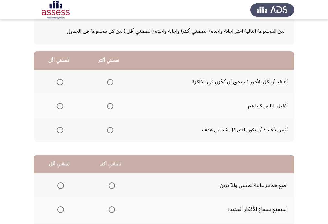
scroll to position [26, 0]
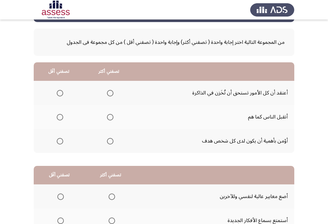
click at [110, 118] on span "Select an option" at bounding box center [110, 117] width 6 height 6
click at [110, 118] on input "Select an option" at bounding box center [110, 117] width 6 height 6
click at [62, 95] on span "Select an option" at bounding box center [60, 93] width 6 height 6
click at [62, 95] on input "Select an option" at bounding box center [60, 93] width 6 height 6
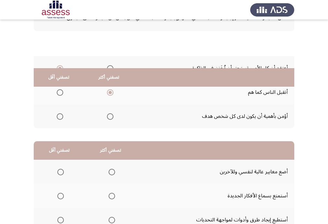
scroll to position [102, 0]
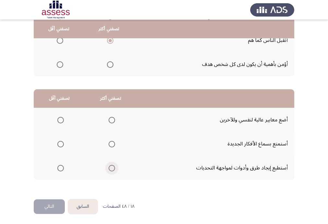
click at [112, 165] on span "Select an option" at bounding box center [112, 168] width 6 height 6
click at [112, 165] on input "Select an option" at bounding box center [112, 168] width 6 height 6
click at [58, 141] on span "Select an option" at bounding box center [60, 144] width 6 height 6
click at [58, 141] on input "Select an option" at bounding box center [60, 144] width 6 height 6
click at [59, 116] on mat-radio-button "Select an option" at bounding box center [59, 119] width 9 height 7
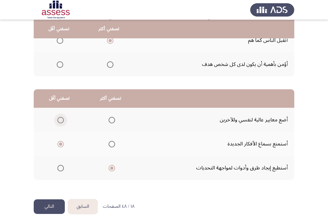
click at [59, 119] on span "Select an option" at bounding box center [60, 120] width 6 height 6
click at [59, 119] on input "Select an option" at bounding box center [60, 120] width 6 height 6
click at [60, 206] on button "التالي" at bounding box center [49, 206] width 31 height 15
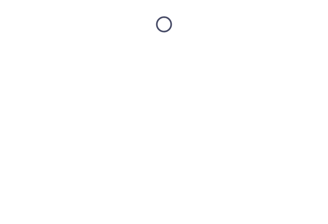
scroll to position [0, 0]
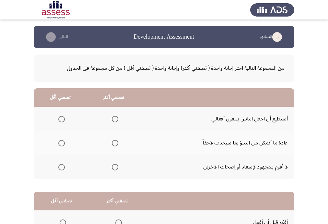
click at [60, 119] on span "Select an option" at bounding box center [61, 119] width 6 height 6
click at [60, 119] on input "Select an option" at bounding box center [61, 119] width 6 height 6
click at [114, 167] on span "Select an option" at bounding box center [115, 167] width 6 height 6
click at [114, 167] on input "Select an option" at bounding box center [115, 167] width 6 height 6
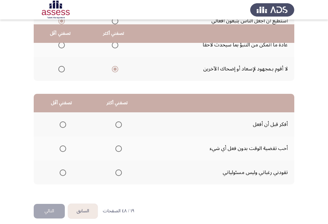
scroll to position [102, 0]
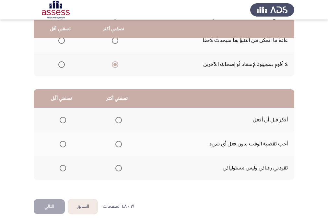
click at [119, 118] on span "Select an option" at bounding box center [118, 120] width 6 height 6
click at [119, 118] on input "Select an option" at bounding box center [118, 120] width 6 height 6
click at [64, 141] on span "Select an option" at bounding box center [63, 144] width 6 height 6
click at [64, 141] on input "Select an option" at bounding box center [63, 144] width 6 height 6
click at [52, 205] on button "التالي" at bounding box center [49, 206] width 31 height 15
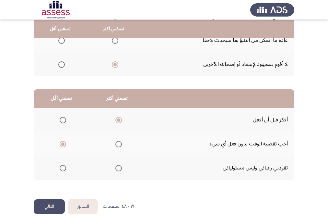
scroll to position [0, 0]
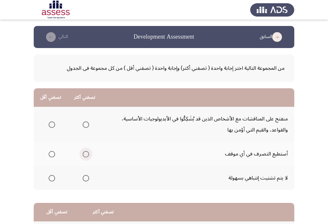
click at [87, 153] on span "Select an option" at bounding box center [86, 154] width 6 height 6
click at [87, 153] on input "Select an option" at bounding box center [86, 154] width 6 height 6
click at [84, 179] on span "Select an option" at bounding box center [86, 178] width 6 height 6
click at [84, 179] on input "Select an option" at bounding box center [86, 178] width 6 height 6
click at [84, 153] on span "Select an option" at bounding box center [86, 154] width 6 height 6
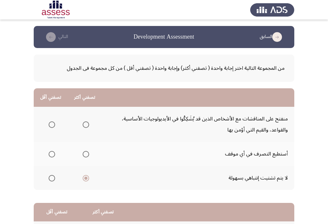
click at [84, 153] on input "Select an option" at bounding box center [86, 154] width 6 height 6
click at [51, 126] on span "Select an option" at bounding box center [52, 124] width 6 height 6
click at [51, 126] on input "Select an option" at bounding box center [52, 124] width 6 height 6
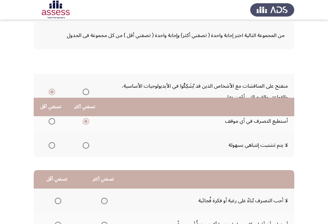
scroll to position [113, 0]
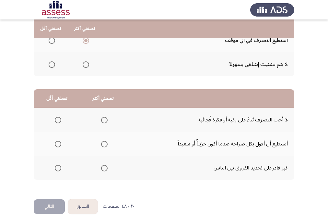
click at [103, 119] on span "Select an option" at bounding box center [104, 120] width 6 height 6
click at [103, 119] on input "Select an option" at bounding box center [104, 120] width 6 height 6
click at [60, 144] on span "Select an option" at bounding box center [58, 144] width 6 height 6
click at [60, 144] on input "Select an option" at bounding box center [58, 144] width 6 height 6
click at [58, 204] on button "التالي" at bounding box center [49, 206] width 31 height 15
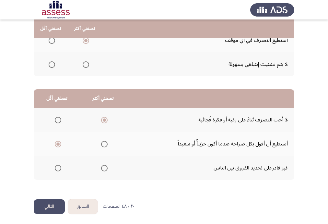
scroll to position [0, 0]
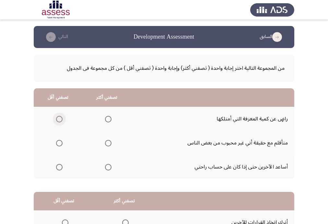
click at [61, 119] on span "Select an option" at bounding box center [59, 119] width 6 height 6
click at [61, 119] on input "Select an option" at bounding box center [59, 119] width 6 height 6
click at [106, 167] on span "Select an option" at bounding box center [108, 167] width 6 height 6
click at [106, 167] on input "Select an option" at bounding box center [108, 167] width 6 height 6
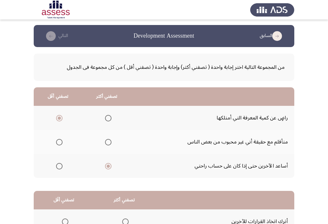
scroll to position [102, 0]
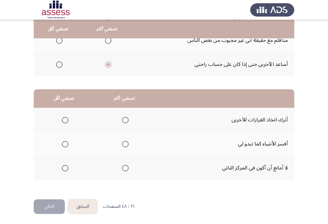
click at [124, 143] on span "Select an option" at bounding box center [125, 144] width 6 height 6
click at [124, 143] on input "Select an option" at bounding box center [125, 144] width 6 height 6
click at [66, 166] on span "Select an option" at bounding box center [65, 168] width 6 height 6
click at [66, 166] on input "Select an option" at bounding box center [65, 168] width 6 height 6
click at [126, 119] on span "Select an option" at bounding box center [125, 120] width 6 height 6
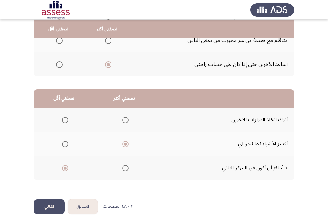
click at [126, 119] on input "Select an option" at bounding box center [125, 120] width 6 height 6
click at [123, 145] on span "Select an option" at bounding box center [125, 144] width 6 height 6
click at [123, 145] on input "Select an option" at bounding box center [125, 144] width 6 height 6
click at [56, 204] on button "التالي" at bounding box center [49, 206] width 31 height 15
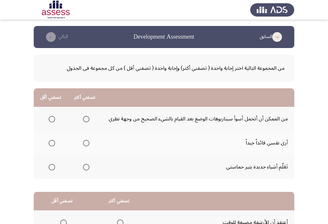
scroll to position [26, 0]
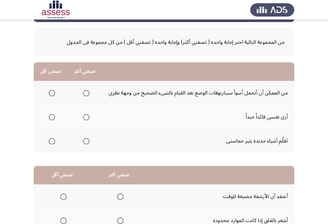
click at [85, 118] on span "Select an option" at bounding box center [86, 117] width 6 height 6
click at [85, 118] on input "Select an option" at bounding box center [86, 117] width 6 height 6
click at [52, 142] on span "Select an option" at bounding box center [52, 141] width 6 height 6
click at [52, 142] on input "Select an option" at bounding box center [52, 141] width 6 height 6
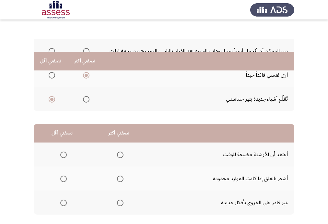
scroll to position [102, 0]
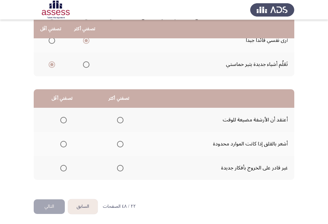
click at [117, 142] on span "Select an option" at bounding box center [120, 144] width 6 height 6
click at [117, 142] on input "Select an option" at bounding box center [120, 144] width 6 height 6
click at [65, 168] on span "Select an option" at bounding box center [63, 168] width 6 height 6
click at [65, 168] on input "Select an option" at bounding box center [63, 168] width 6 height 6
click at [53, 202] on button "التالي" at bounding box center [49, 206] width 31 height 15
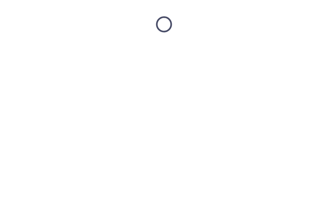
scroll to position [0, 0]
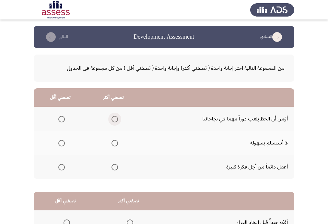
click at [115, 119] on span "Select an option" at bounding box center [115, 119] width 6 height 6
click at [115, 119] on input "Select an option" at bounding box center [115, 119] width 6 height 6
click at [63, 144] on span "Select an option" at bounding box center [61, 143] width 6 height 6
click at [63, 144] on input "Select an option" at bounding box center [61, 143] width 6 height 6
click at [115, 143] on span "Select an option" at bounding box center [115, 143] width 6 height 6
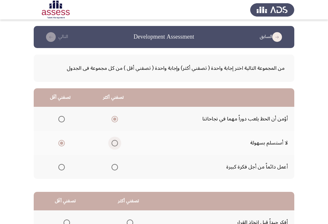
click at [115, 143] on input "Select an option" at bounding box center [115, 143] width 6 height 6
click at [60, 117] on span "Select an option" at bounding box center [61, 119] width 6 height 6
click at [60, 117] on input "Select an option" at bounding box center [61, 119] width 6 height 6
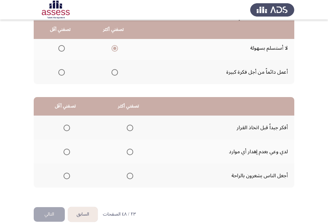
scroll to position [102, 0]
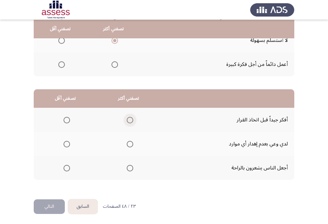
click at [129, 119] on span "Select an option" at bounding box center [130, 120] width 6 height 6
click at [129, 119] on input "Select an option" at bounding box center [130, 120] width 6 height 6
click at [67, 165] on span "Select an option" at bounding box center [67, 168] width 6 height 6
click at [67, 165] on input "Select an option" at bounding box center [67, 168] width 6 height 6
click at [132, 165] on th at bounding box center [129, 168] width 64 height 24
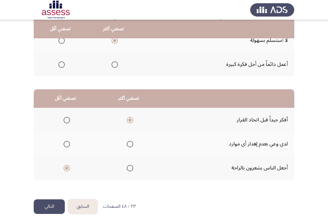
click at [129, 168] on span "Select an option" at bounding box center [130, 168] width 6 height 6
click at [129, 168] on input "Select an option" at bounding box center [130, 168] width 6 height 6
click at [129, 119] on span "Select an option" at bounding box center [130, 120] width 6 height 6
click at [129, 119] on input "Select an option" at bounding box center [130, 120] width 6 height 6
click at [56, 154] on th at bounding box center [65, 144] width 63 height 24
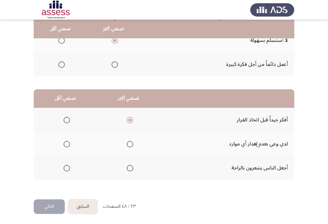
click at [66, 167] on span "Select an option" at bounding box center [67, 168] width 6 height 6
click at [66, 167] on input "Select an option" at bounding box center [67, 168] width 6 height 6
click at [54, 201] on button "التالي" at bounding box center [49, 206] width 31 height 15
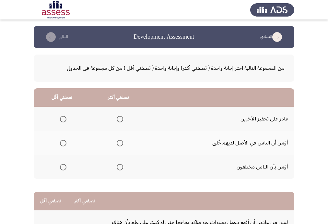
click at [123, 118] on span "Select an option" at bounding box center [120, 119] width 6 height 6
click at [123, 118] on input "Select an option" at bounding box center [120, 119] width 6 height 6
click at [64, 145] on span "Select an option" at bounding box center [63, 143] width 6 height 6
click at [64, 145] on input "Select an option" at bounding box center [63, 143] width 6 height 6
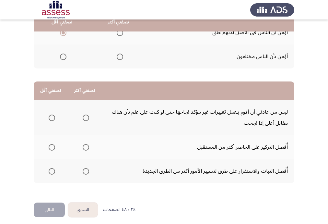
scroll to position [113, 0]
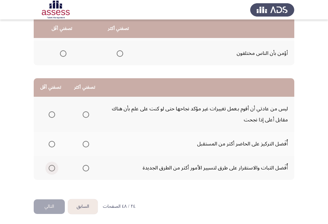
click at [53, 165] on span "Select an option" at bounding box center [52, 168] width 6 height 6
click at [53, 165] on input "Select an option" at bounding box center [52, 168] width 6 height 6
click at [85, 114] on span "Select an option" at bounding box center [86, 114] width 6 height 6
click at [85, 114] on input "Select an option" at bounding box center [86, 114] width 6 height 6
click at [84, 114] on span "Select an option" at bounding box center [85, 114] width 3 height 3
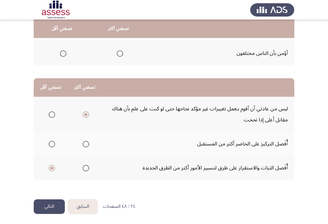
click at [84, 114] on input "Select an option" at bounding box center [86, 114] width 6 height 6
click at [49, 112] on span "Select an option" at bounding box center [52, 114] width 6 height 6
click at [49, 112] on input "Select an option" at bounding box center [52, 114] width 6 height 6
click at [85, 145] on span "Select an option" at bounding box center [86, 144] width 6 height 6
click at [85, 145] on input "Select an option" at bounding box center [86, 144] width 6 height 6
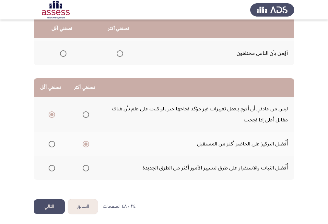
click at [57, 208] on button "التالي" at bounding box center [49, 206] width 31 height 15
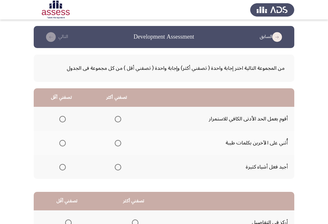
click at [62, 119] on span "Select an option" at bounding box center [62, 119] width 6 height 6
click at [62, 119] on input "Select an option" at bounding box center [62, 119] width 6 height 6
click at [119, 144] on span "Select an option" at bounding box center [118, 143] width 6 height 6
click at [119, 144] on input "Select an option" at bounding box center [118, 143] width 6 height 6
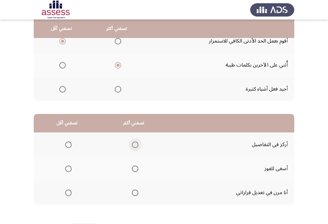
click at [134, 142] on span "Select an option" at bounding box center [135, 144] width 6 height 6
click at [134, 142] on input "Select an option" at bounding box center [135, 144] width 6 height 6
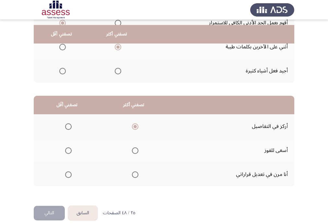
scroll to position [102, 0]
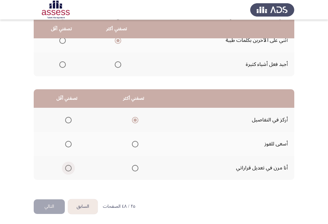
click at [69, 168] on span "Select an option" at bounding box center [68, 168] width 6 height 6
click at [69, 168] on input "Select an option" at bounding box center [68, 168] width 6 height 6
click at [70, 143] on span "Select an option" at bounding box center [68, 144] width 6 height 6
click at [70, 143] on input "Select an option" at bounding box center [68, 144] width 6 height 6
click at [52, 203] on button "التالي" at bounding box center [49, 206] width 31 height 15
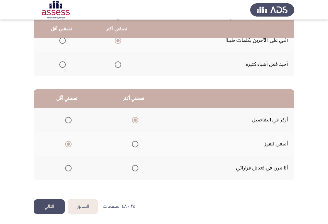
scroll to position [0, 0]
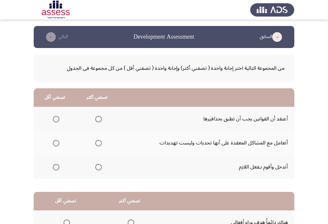
click at [99, 118] on span "Select an option" at bounding box center [98, 119] width 6 height 6
click at [99, 118] on input "Select an option" at bounding box center [98, 119] width 6 height 6
click at [97, 141] on span "Select an option" at bounding box center [98, 143] width 6 height 6
click at [97, 141] on input "Select an option" at bounding box center [98, 143] width 6 height 6
click at [55, 119] on span "Select an option" at bounding box center [56, 119] width 6 height 6
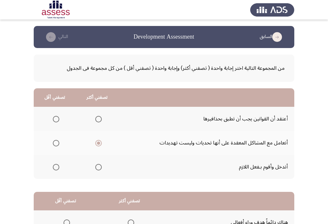
click at [55, 119] on input "Select an option" at bounding box center [56, 119] width 6 height 6
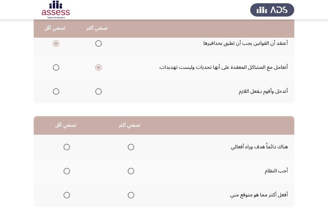
scroll to position [78, 0]
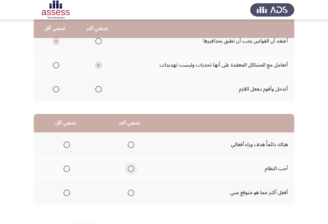
click at [129, 168] on span "Select an option" at bounding box center [131, 168] width 6 height 6
click at [129, 168] on input "Select an option" at bounding box center [131, 168] width 6 height 6
click at [66, 144] on span "Select an option" at bounding box center [67, 144] width 6 height 6
click at [66, 144] on input "Select an option" at bounding box center [67, 144] width 6 height 6
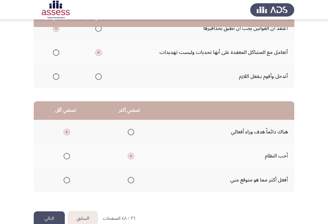
scroll to position [102, 0]
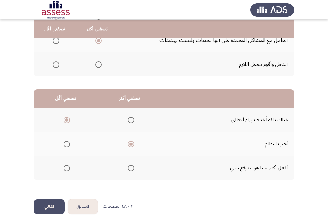
click at [59, 202] on button "التالي" at bounding box center [49, 206] width 31 height 15
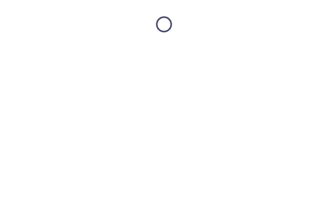
scroll to position [0, 0]
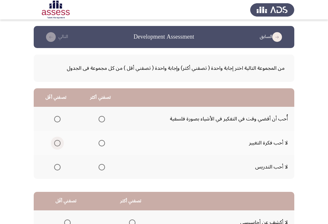
click at [56, 140] on span "Select an option" at bounding box center [57, 143] width 6 height 6
click at [56, 140] on input "Select an option" at bounding box center [57, 143] width 6 height 6
click at [100, 118] on span "Select an option" at bounding box center [102, 119] width 6 height 6
click at [100, 118] on input "Select an option" at bounding box center [102, 119] width 6 height 6
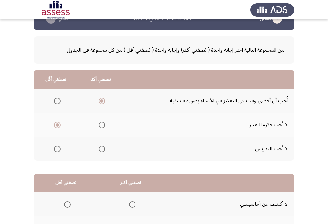
scroll to position [102, 0]
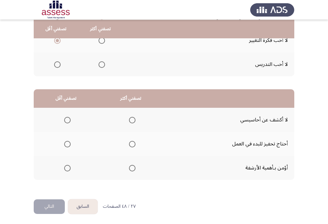
click at [130, 170] on span "Select an option" at bounding box center [132, 168] width 6 height 6
click at [130, 170] on input "Select an option" at bounding box center [132, 168] width 6 height 6
click at [67, 117] on span "Select an option" at bounding box center [67, 120] width 6 height 6
click at [67, 117] on input "Select an option" at bounding box center [67, 120] width 6 height 6
click at [55, 200] on button "التالي" at bounding box center [49, 206] width 31 height 15
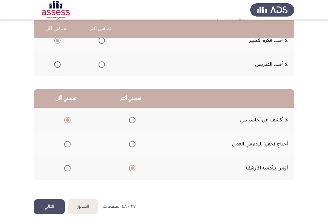
scroll to position [0, 0]
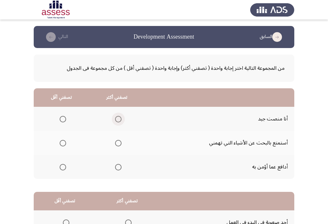
click at [116, 119] on span "Select an option" at bounding box center [118, 119] width 6 height 6
click at [116, 119] on input "Select an option" at bounding box center [118, 119] width 6 height 6
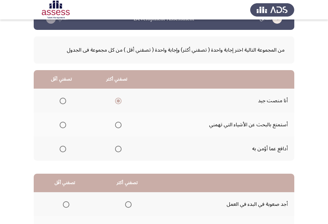
scroll to position [52, 0]
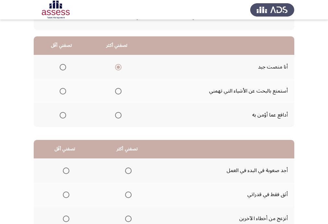
click at [119, 116] on span "Select an option" at bounding box center [118, 115] width 6 height 6
click at [119, 116] on input "Select an option" at bounding box center [118, 115] width 6 height 6
click at [62, 91] on span "Select an option" at bounding box center [63, 91] width 6 height 6
click at [62, 91] on input "Select an option" at bounding box center [63, 91] width 6 height 6
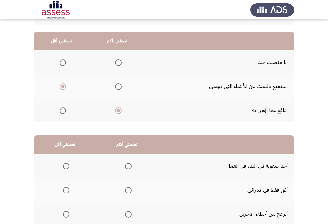
scroll to position [102, 0]
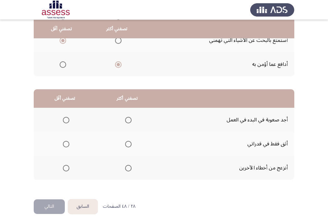
click at [63, 122] on span "Select an option" at bounding box center [66, 120] width 6 height 6
click at [63, 122] on input "Select an option" at bounding box center [66, 120] width 6 height 6
click at [284, 144] on td "أثق فقط في قدراتي" at bounding box center [226, 144] width 136 height 24
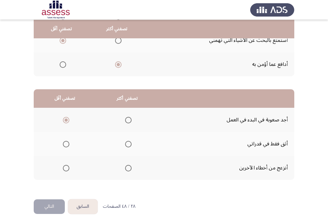
click at [125, 143] on span "Select an option" at bounding box center [128, 144] width 6 height 6
click at [125, 143] on input "Select an option" at bounding box center [128, 144] width 6 height 6
click at [129, 145] on span "Select an option" at bounding box center [128, 144] width 6 height 6
click at [129, 145] on input "Select an option" at bounding box center [128, 144] width 6 height 6
click at [128, 120] on span "Select an option" at bounding box center [128, 120] width 6 height 6
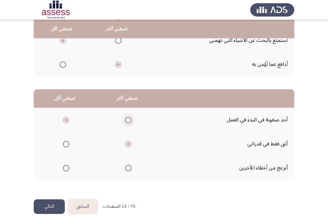
click at [128, 120] on input "Select an option" at bounding box center [128, 120] width 6 height 6
click at [126, 141] on span "Select an option" at bounding box center [128, 144] width 6 height 6
click at [126, 141] on input "Select an option" at bounding box center [128, 144] width 6 height 6
click at [66, 117] on span "Select an option" at bounding box center [66, 120] width 6 height 6
click at [66, 117] on input "Select an option" at bounding box center [66, 120] width 6 height 6
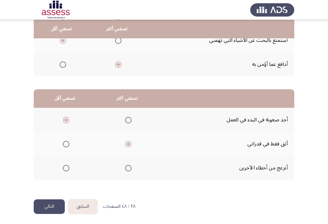
click at [51, 206] on button "التالي" at bounding box center [49, 206] width 31 height 15
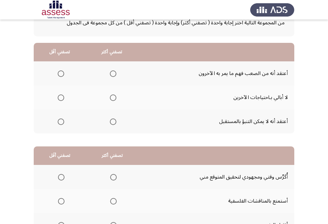
scroll to position [52, 0]
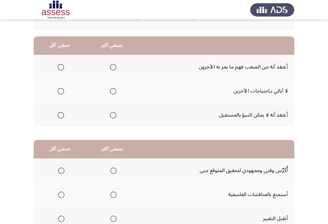
click at [57, 89] on label "Select an option" at bounding box center [59, 91] width 9 height 6
click at [58, 89] on input "Select an option" at bounding box center [61, 91] width 6 height 6
click at [114, 69] on span "Select an option" at bounding box center [113, 67] width 6 height 6
click at [114, 69] on input "Select an option" at bounding box center [113, 67] width 6 height 6
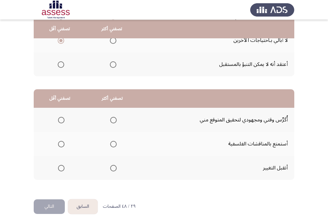
scroll to position [102, 0]
click at [112, 168] on span "Select an option" at bounding box center [113, 168] width 6 height 6
click at [112, 168] on input "Select an option" at bounding box center [113, 168] width 6 height 6
click at [115, 120] on span "Select an option" at bounding box center [113, 120] width 6 height 6
click at [115, 120] on input "Select an option" at bounding box center [113, 120] width 6 height 6
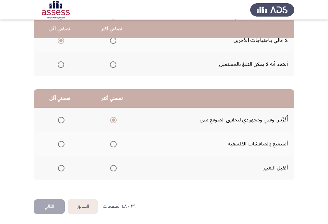
click at [58, 143] on span "Select an option" at bounding box center [61, 144] width 6 height 6
click at [58, 143] on input "Select an option" at bounding box center [61, 144] width 6 height 6
click at [58, 206] on button "التالي" at bounding box center [49, 206] width 31 height 15
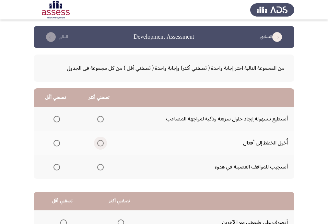
click at [101, 141] on span "Select an option" at bounding box center [100, 143] width 6 height 6
click at [101, 141] on input "Select an option" at bounding box center [100, 143] width 6 height 6
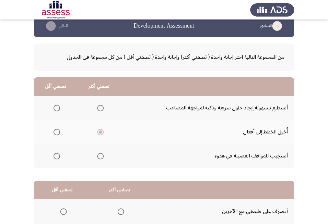
scroll to position [26, 0]
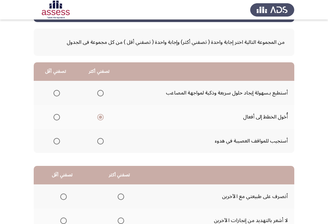
click at [57, 142] on span "Select an option" at bounding box center [56, 141] width 6 height 6
click at [57, 142] on input "Select an option" at bounding box center [56, 141] width 6 height 6
click at [105, 140] on th at bounding box center [99, 141] width 44 height 24
click at [100, 140] on span "Select an option" at bounding box center [100, 141] width 6 height 6
click at [100, 140] on input "Select an option" at bounding box center [100, 141] width 6 height 6
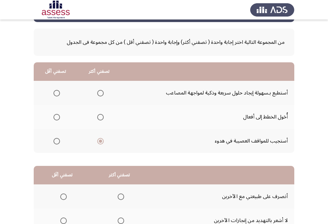
click at [100, 92] on span "Select an option" at bounding box center [100, 93] width 6 height 6
click at [100, 92] on input "Select an option" at bounding box center [100, 93] width 6 height 6
click at [58, 116] on span "Select an option" at bounding box center [56, 117] width 6 height 6
click at [58, 116] on input "Select an option" at bounding box center [56, 117] width 6 height 6
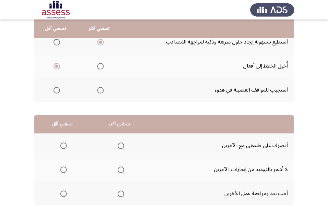
scroll to position [102, 0]
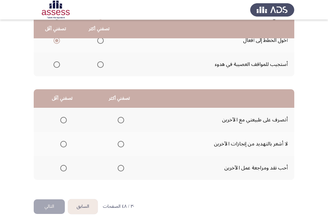
click at [122, 119] on span "Select an option" at bounding box center [121, 120] width 6 height 6
click at [122, 119] on input "Select an option" at bounding box center [121, 120] width 6 height 6
click at [58, 142] on label "Select an option" at bounding box center [62, 144] width 9 height 6
click at [60, 142] on input "Select an option" at bounding box center [63, 144] width 6 height 6
click at [60, 169] on span "Select an option" at bounding box center [63, 168] width 6 height 6
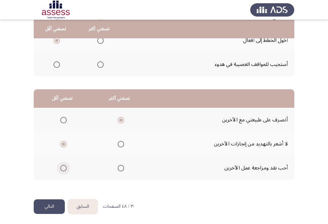
click at [60, 169] on input "Select an option" at bounding box center [63, 168] width 6 height 6
click at [56, 206] on button "التالي" at bounding box center [49, 206] width 31 height 15
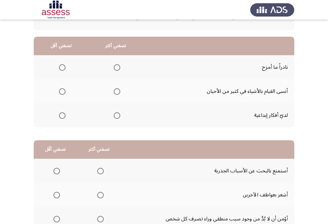
scroll to position [51, 0]
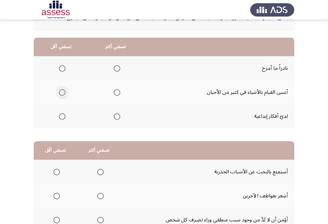
click at [59, 94] on span "Select an option" at bounding box center [62, 92] width 6 height 6
click at [59, 94] on input "Select an option" at bounding box center [62, 92] width 6 height 6
click at [115, 116] on span "Select an option" at bounding box center [117, 116] width 6 height 6
click at [115, 116] on input "Select an option" at bounding box center [117, 116] width 6 height 6
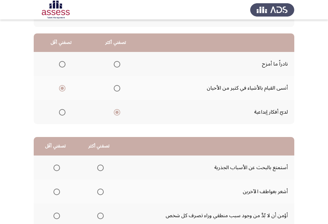
scroll to position [102, 0]
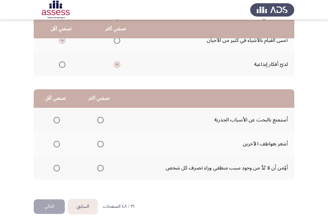
click at [102, 142] on span "Select an option" at bounding box center [100, 144] width 6 height 6
click at [102, 142] on input "Select an option" at bounding box center [100, 144] width 6 height 6
click at [58, 166] on span "Select an option" at bounding box center [56, 168] width 6 height 6
click at [58, 166] on input "Select an option" at bounding box center [56, 168] width 6 height 6
click at [48, 204] on button "التالي" at bounding box center [49, 206] width 31 height 15
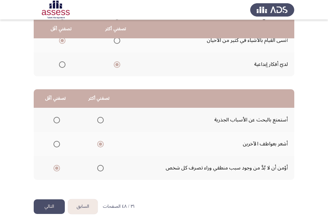
scroll to position [0, 0]
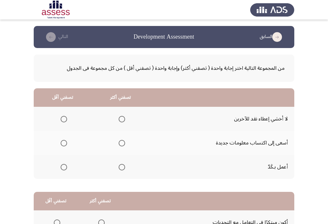
click at [123, 142] on span "Select an option" at bounding box center [122, 143] width 6 height 6
click at [123, 142] on input "Select an option" at bounding box center [122, 143] width 6 height 6
click at [122, 167] on span "Select an option" at bounding box center [122, 167] width 6 height 6
click at [122, 167] on input "Select an option" at bounding box center [122, 167] width 6 height 6
click at [69, 121] on th at bounding box center [63, 119] width 58 height 24
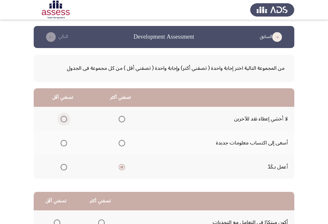
click at [64, 118] on span "Select an option" at bounding box center [64, 119] width 6 height 6
click at [64, 118] on input "Select an option" at bounding box center [64, 119] width 6 height 6
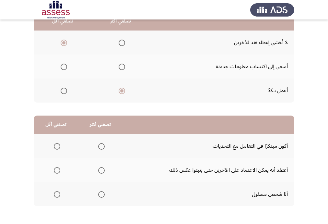
scroll to position [78, 0]
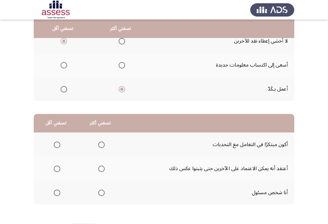
click at [101, 143] on span "Select an option" at bounding box center [101, 144] width 6 height 6
click at [101, 143] on input "Select an option" at bounding box center [101, 144] width 6 height 6
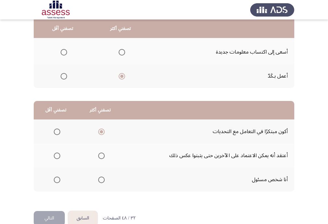
scroll to position [102, 0]
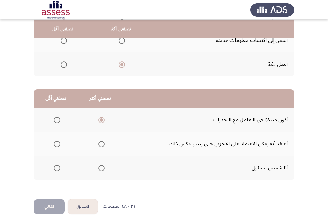
click at [55, 141] on span "Select an option" at bounding box center [57, 144] width 6 height 6
click at [55, 141] on input "Select an option" at bounding box center [57, 144] width 6 height 6
click at [56, 203] on button "التالي" at bounding box center [49, 206] width 31 height 15
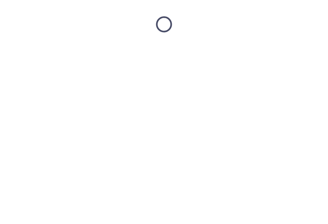
scroll to position [0, 0]
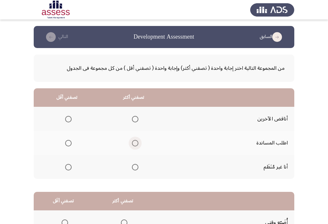
click at [133, 142] on span "Select an option" at bounding box center [135, 143] width 6 height 6
click at [133, 142] on input "Select an option" at bounding box center [135, 143] width 6 height 6
click at [64, 168] on label "Select an option" at bounding box center [67, 167] width 9 height 6
click at [65, 168] on input "Select an option" at bounding box center [68, 167] width 6 height 6
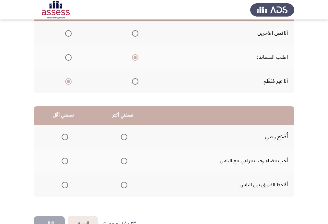
scroll to position [102, 0]
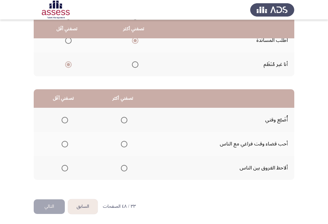
click at [60, 118] on label "Select an option" at bounding box center [63, 120] width 9 height 6
click at [62, 118] on input "Select an option" at bounding box center [65, 120] width 6 height 6
click at [123, 141] on span "Select an option" at bounding box center [124, 144] width 6 height 6
click at [123, 141] on input "Select an option" at bounding box center [124, 144] width 6 height 6
click at [53, 202] on button "التالي" at bounding box center [49, 206] width 31 height 15
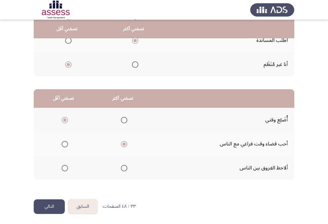
scroll to position [0, 0]
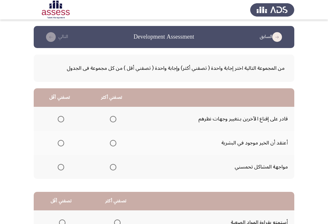
click at [113, 167] on span "Select an option" at bounding box center [113, 167] width 6 height 6
click at [113, 167] on input "Select an option" at bounding box center [113, 167] width 6 height 6
click at [61, 118] on span "Select an option" at bounding box center [61, 119] width 6 height 6
click at [61, 118] on input "Select an option" at bounding box center [61, 119] width 6 height 6
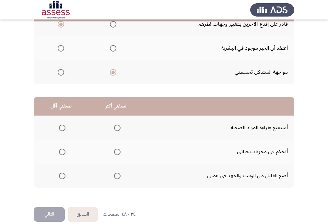
scroll to position [102, 0]
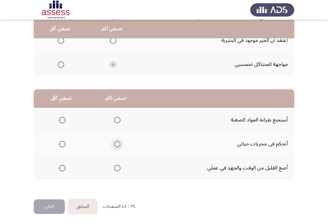
click at [115, 143] on span "Select an option" at bounding box center [117, 144] width 6 height 6
click at [115, 143] on input "Select an option" at bounding box center [117, 144] width 6 height 6
click at [65, 165] on span "Select an option" at bounding box center [62, 168] width 6 height 6
click at [65, 165] on input "Select an option" at bounding box center [62, 168] width 6 height 6
click at [58, 202] on button "التالي" at bounding box center [49, 206] width 31 height 15
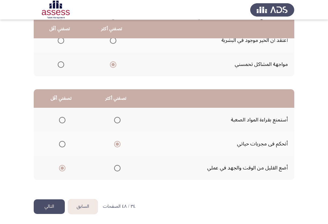
scroll to position [0, 0]
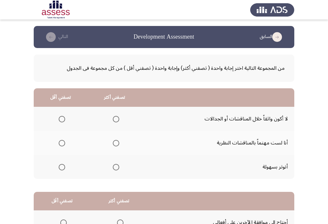
click at [63, 119] on span "Select an option" at bounding box center [62, 119] width 6 height 6
click at [63, 119] on input "Select an option" at bounding box center [62, 119] width 6 height 6
click at [114, 144] on span "Select an option" at bounding box center [116, 143] width 6 height 6
click at [114, 144] on input "Select an option" at bounding box center [116, 143] width 6 height 6
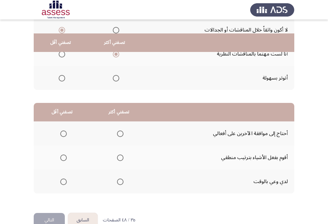
scroll to position [102, 0]
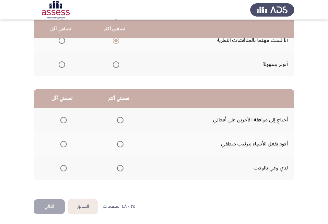
click at [119, 144] on span "Select an option" at bounding box center [120, 144] width 6 height 6
click at [119, 144] on input "Select an option" at bounding box center [120, 144] width 6 height 6
click at [64, 121] on span "Select an option" at bounding box center [63, 120] width 6 height 6
click at [64, 121] on input "Select an option" at bounding box center [63, 120] width 6 height 6
click at [47, 205] on button "التالي" at bounding box center [49, 206] width 31 height 15
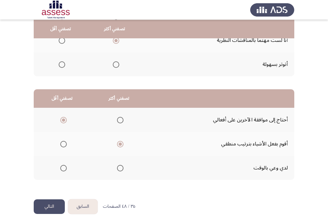
scroll to position [0, 0]
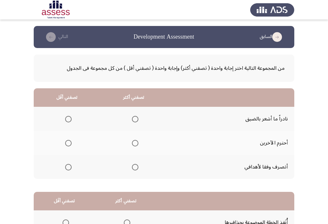
click at [133, 143] on span "Select an option" at bounding box center [135, 143] width 6 height 6
click at [133, 143] on input "Select an option" at bounding box center [135, 143] width 6 height 6
click at [68, 167] on span "Select an option" at bounding box center [68, 167] width 6 height 6
click at [68, 167] on input "Select an option" at bounding box center [68, 167] width 6 height 6
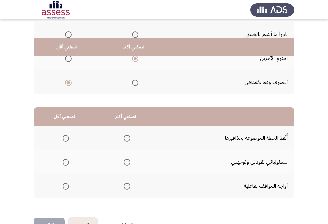
scroll to position [102, 0]
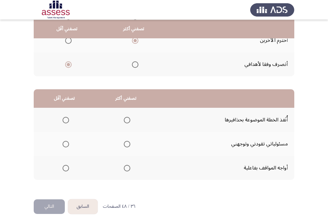
click at [125, 118] on span "Select an option" at bounding box center [127, 120] width 6 height 6
click at [125, 118] on input "Select an option" at bounding box center [127, 120] width 6 height 6
click at [68, 142] on span "Select an option" at bounding box center [66, 144] width 6 height 6
click at [68, 142] on input "Select an option" at bounding box center [66, 144] width 6 height 6
click at [54, 204] on button "التالي" at bounding box center [49, 206] width 31 height 15
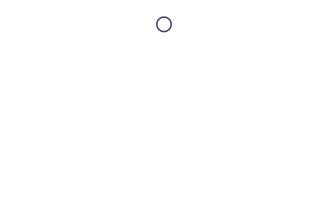
scroll to position [0, 0]
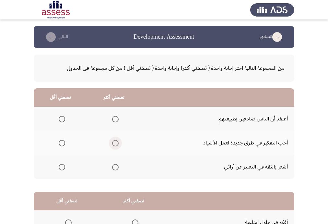
click at [117, 141] on span "Select an option" at bounding box center [115, 143] width 6 height 6
click at [117, 141] on input "Select an option" at bounding box center [115, 143] width 6 height 6
click at [62, 166] on span "Select an option" at bounding box center [62, 167] width 6 height 6
click at [62, 166] on input "Select an option" at bounding box center [62, 167] width 6 height 6
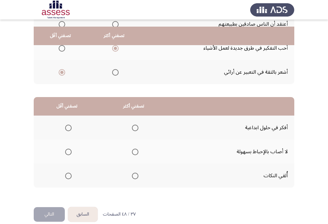
scroll to position [102, 0]
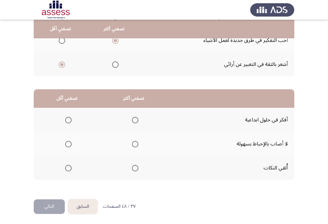
click at [134, 118] on span "Select an option" at bounding box center [135, 120] width 6 height 6
click at [134, 118] on input "Select an option" at bounding box center [135, 120] width 6 height 6
click at [67, 169] on span "Select an option" at bounding box center [68, 168] width 6 height 6
click at [67, 169] on input "Select an option" at bounding box center [68, 168] width 6 height 6
click at [54, 203] on button "التالي" at bounding box center [49, 206] width 31 height 15
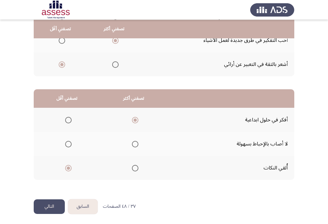
scroll to position [0, 0]
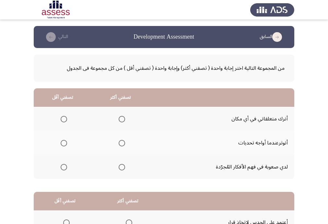
click at [119, 119] on span "Select an option" at bounding box center [122, 119] width 6 height 6
click at [119, 119] on input "Select an option" at bounding box center [122, 119] width 6 height 6
click at [64, 119] on span "Select an option" at bounding box center [64, 119] width 0 height 0
click at [64, 118] on input "Select an option" at bounding box center [64, 119] width 6 height 6
click at [124, 143] on span "Select an option" at bounding box center [122, 143] width 6 height 6
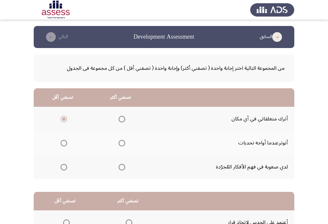
click at [124, 143] on input "Select an option" at bounding box center [122, 143] width 6 height 6
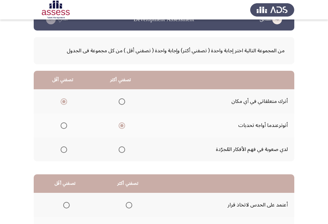
scroll to position [26, 0]
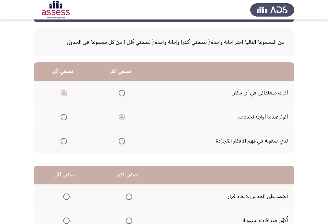
click at [124, 140] on span "Select an option" at bounding box center [122, 141] width 6 height 6
click at [124, 140] on input "Select an option" at bounding box center [122, 141] width 6 height 6
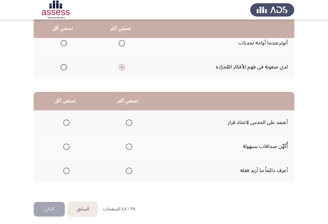
scroll to position [102, 0]
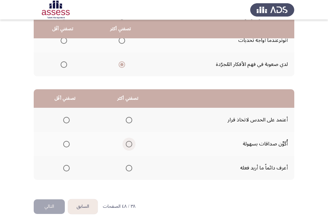
click at [130, 142] on span "Select an option" at bounding box center [129, 144] width 6 height 6
click at [130, 142] on input "Select an option" at bounding box center [129, 144] width 6 height 6
click at [68, 119] on span "Select an option" at bounding box center [66, 120] width 6 height 6
click at [68, 119] on input "Select an option" at bounding box center [66, 120] width 6 height 6
click at [56, 203] on button "التالي" at bounding box center [49, 206] width 31 height 15
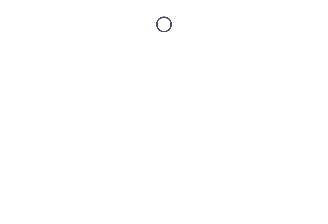
scroll to position [0, 0]
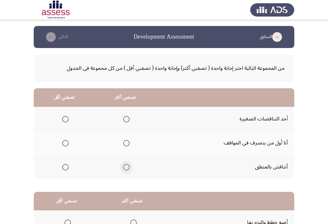
click at [125, 167] on span "Select an option" at bounding box center [126, 167] width 6 height 6
click at [125, 167] on input "Select an option" at bounding box center [126, 167] width 6 height 6
click at [66, 143] on span "Select an option" at bounding box center [65, 143] width 6 height 6
click at [66, 143] on input "Select an option" at bounding box center [65, 143] width 6 height 6
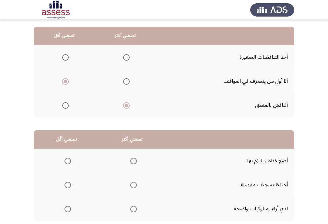
scroll to position [78, 0]
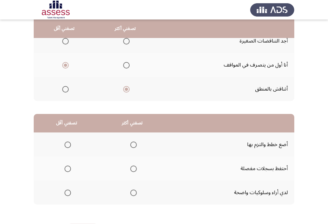
click at [131, 146] on span "Select an option" at bounding box center [133, 144] width 6 height 6
click at [131, 146] on input "Select an option" at bounding box center [133, 144] width 6 height 6
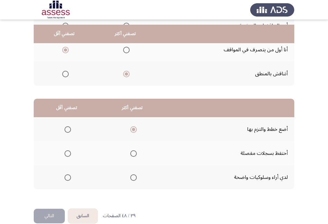
scroll to position [102, 0]
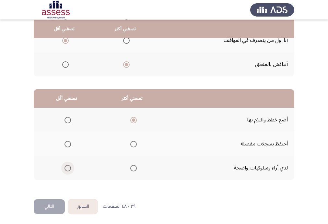
click at [70, 166] on span "Select an option" at bounding box center [68, 168] width 6 height 6
click at [70, 166] on input "Select an option" at bounding box center [68, 168] width 6 height 6
click at [67, 144] on span "Select an option" at bounding box center [68, 144] width 6 height 6
click at [67, 144] on input "Select an option" at bounding box center [68, 144] width 6 height 6
click at [69, 168] on span "Select an option" at bounding box center [68, 168] width 6 height 6
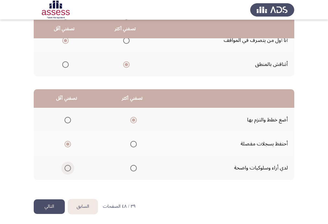
click at [69, 168] on input "Select an option" at bounding box center [68, 168] width 6 height 6
click at [47, 204] on button "التالي" at bounding box center [49, 206] width 31 height 15
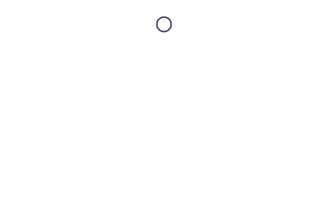
scroll to position [0, 0]
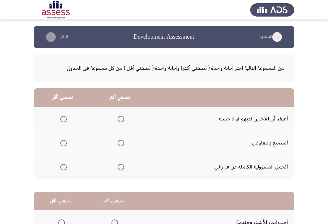
click at [122, 166] on span "Select an option" at bounding box center [121, 167] width 6 height 6
click at [122, 166] on input "Select an option" at bounding box center [121, 167] width 6 height 6
click at [62, 143] on span "Select an option" at bounding box center [63, 143] width 6 height 6
click at [62, 143] on input "Select an option" at bounding box center [63, 143] width 6 height 6
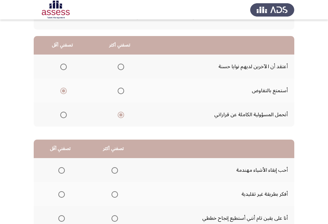
scroll to position [51, 0]
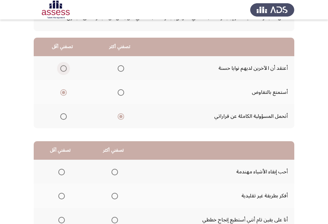
click at [64, 68] on span "Select an option" at bounding box center [63, 68] width 6 height 6
click at [64, 68] on input "Select an option" at bounding box center [63, 68] width 6 height 6
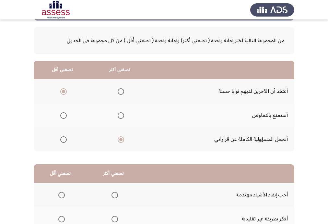
scroll to position [25, 0]
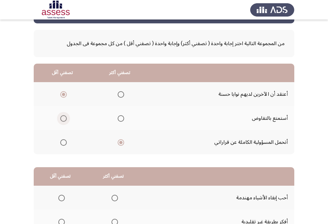
click at [64, 118] on span "Select an option" at bounding box center [63, 118] width 6 height 6
click at [64, 118] on input "Select an option" at bounding box center [63, 118] width 6 height 6
click at [64, 94] on span "Select an option" at bounding box center [63, 94] width 6 height 6
click at [64, 94] on input "Select an option" at bounding box center [63, 94] width 6 height 6
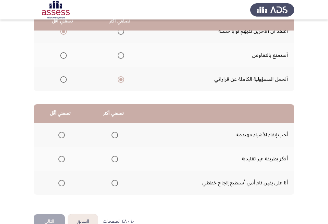
scroll to position [102, 0]
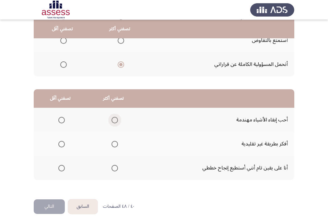
click at [115, 120] on span "Select an option" at bounding box center [115, 120] width 6 height 6
click at [115, 120] on input "Select an option" at bounding box center [115, 120] width 6 height 6
click at [116, 168] on span "Select an option" at bounding box center [115, 168] width 6 height 6
click at [116, 168] on input "Select an option" at bounding box center [115, 168] width 6 height 6
click at [63, 145] on span "Select an option" at bounding box center [61, 144] width 6 height 6
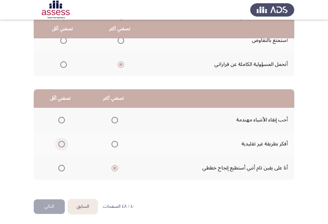
click at [63, 145] on input "Select an option" at bounding box center [61, 144] width 6 height 6
click at [50, 205] on button "التالي" at bounding box center [49, 206] width 31 height 15
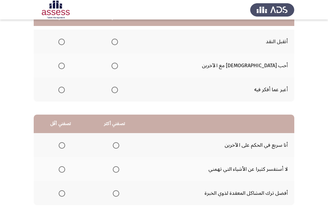
scroll to position [0, 0]
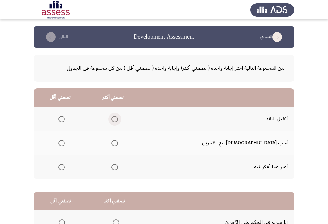
click at [118, 118] on span "Select an option" at bounding box center [115, 119] width 6 height 6
click at [118, 118] on input "Select an option" at bounding box center [115, 119] width 6 height 6
click at [65, 165] on span "Select an option" at bounding box center [61, 167] width 6 height 6
click at [65, 165] on input "Select an option" at bounding box center [61, 167] width 6 height 6
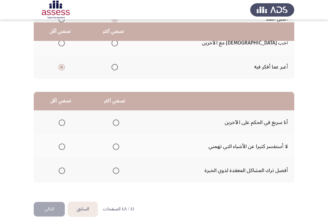
scroll to position [102, 0]
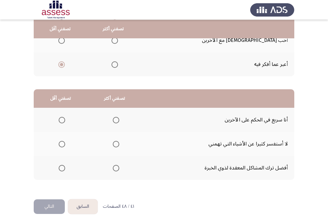
click at [61, 120] on span "Select an option" at bounding box center [62, 120] width 6 height 6
click at [61, 120] on input "Select an option" at bounding box center [62, 120] width 6 height 6
click at [112, 166] on label "Select an option" at bounding box center [114, 168] width 9 height 6
click at [113, 166] on input "Select an option" at bounding box center [116, 168] width 6 height 6
click at [115, 141] on span "Select an option" at bounding box center [116, 144] width 6 height 6
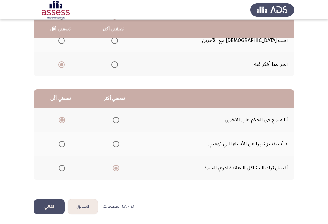
click at [115, 141] on input "Select an option" at bounding box center [116, 144] width 6 height 6
click at [48, 204] on button "التالي" at bounding box center [49, 206] width 31 height 15
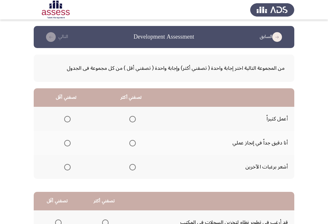
click at [132, 120] on span "Select an option" at bounding box center [132, 119] width 6 height 6
click at [132, 120] on input "Select an option" at bounding box center [132, 119] width 6 height 6
click at [134, 144] on span "Select an option" at bounding box center [132, 143] width 6 height 6
click at [134, 144] on input "Select an option" at bounding box center [132, 143] width 6 height 6
click at [68, 165] on span "Select an option" at bounding box center [67, 167] width 6 height 6
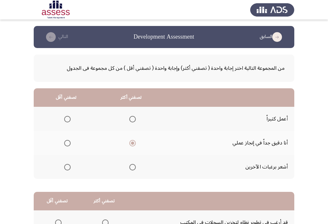
click at [68, 165] on input "Select an option" at bounding box center [67, 167] width 6 height 6
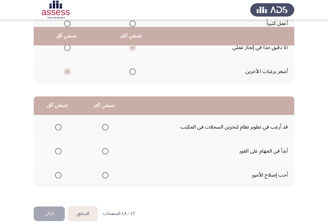
scroll to position [102, 0]
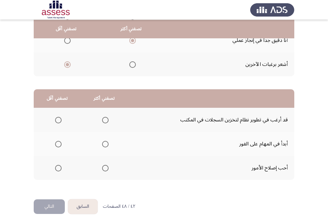
click at [104, 117] on span "Select an option" at bounding box center [105, 120] width 6 height 6
click at [104, 117] on input "Select an option" at bounding box center [105, 120] width 6 height 6
click at [60, 168] on span "Select an option" at bounding box center [58, 168] width 6 height 6
click at [60, 168] on input "Select an option" at bounding box center [58, 168] width 6 height 6
drag, startPoint x: 290, startPoint y: 4, endPoint x: 104, endPoint y: 144, distance: 233.8
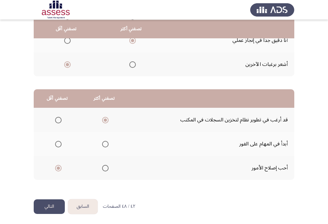
click at [104, 144] on span "Select an option" at bounding box center [105, 144] width 6 height 6
click at [104, 144] on input "Select an option" at bounding box center [105, 144] width 6 height 6
click at [57, 119] on span "Select an option" at bounding box center [58, 120] width 6 height 6
click at [57, 119] on input "Select an option" at bounding box center [58, 120] width 6 height 6
click at [59, 207] on button "التالي" at bounding box center [49, 206] width 31 height 15
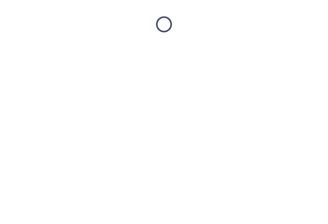
scroll to position [0, 0]
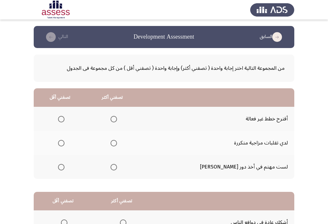
click at [69, 119] on th at bounding box center [60, 119] width 53 height 24
click at [65, 119] on span "Select an option" at bounding box center [61, 119] width 6 height 6
click at [65, 119] on input "Select an option" at bounding box center [61, 119] width 6 height 6
click at [117, 166] on span "Select an option" at bounding box center [114, 167] width 6 height 6
click at [117, 166] on input "Select an option" at bounding box center [114, 167] width 6 height 6
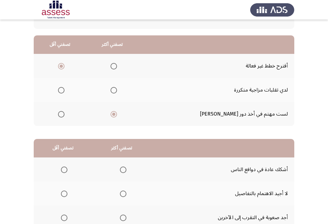
scroll to position [78, 0]
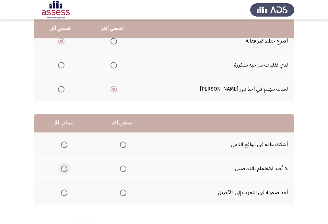
click at [64, 169] on span "Select an option" at bounding box center [64, 168] width 6 height 6
click at [64, 169] on input "Select an option" at bounding box center [64, 168] width 6 height 6
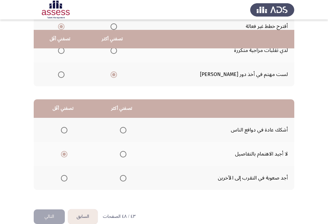
scroll to position [102, 0]
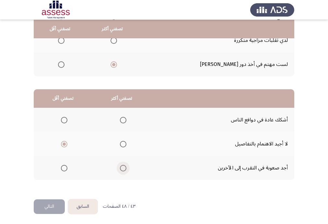
click at [121, 166] on span "Select an option" at bounding box center [123, 168] width 6 height 6
click at [121, 166] on input "Select an option" at bounding box center [123, 168] width 6 height 6
click at [122, 122] on span "Select an option" at bounding box center [123, 120] width 6 height 6
click at [122, 122] on input "Select an option" at bounding box center [123, 120] width 6 height 6
click at [124, 165] on span "Select an option" at bounding box center [123, 168] width 6 height 6
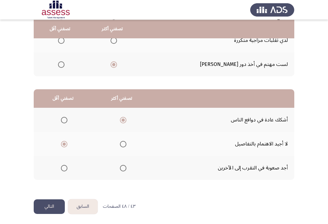
click at [124, 165] on input "Select an option" at bounding box center [123, 168] width 6 height 6
click at [58, 205] on button "التالي" at bounding box center [49, 206] width 31 height 15
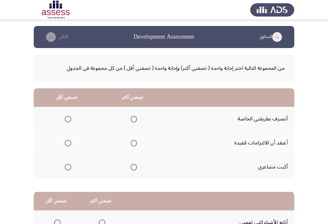
click at [134, 118] on span "Select an option" at bounding box center [134, 119] width 6 height 6
click at [134, 118] on input "Select an option" at bounding box center [134, 119] width 6 height 6
click at [70, 169] on span "Select an option" at bounding box center [68, 167] width 6 height 6
click at [70, 169] on input "Select an option" at bounding box center [68, 167] width 6 height 6
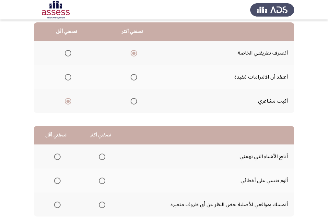
scroll to position [78, 0]
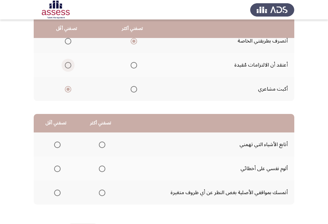
click at [67, 66] on span "Select an option" at bounding box center [68, 65] width 6 height 6
click at [67, 66] on input "Select an option" at bounding box center [68, 65] width 6 height 6
click at [99, 144] on span "Select an option" at bounding box center [102, 144] width 6 height 6
click at [99, 144] on input "Select an option" at bounding box center [102, 144] width 6 height 6
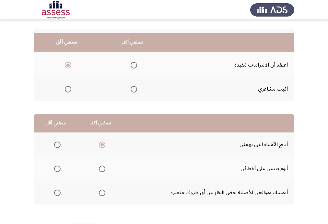
scroll to position [102, 0]
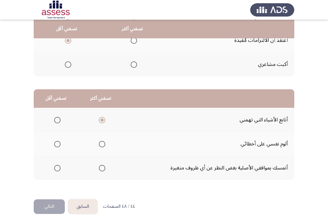
click at [55, 168] on span "Select an option" at bounding box center [57, 168] width 6 height 6
click at [55, 168] on input "Select an option" at bounding box center [57, 168] width 6 height 6
click at [54, 204] on button "التالي" at bounding box center [49, 206] width 31 height 15
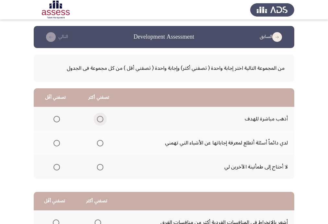
click at [100, 117] on span "Select an option" at bounding box center [100, 119] width 6 height 6
click at [100, 117] on input "Select an option" at bounding box center [100, 119] width 6 height 6
click at [60, 167] on span "Select an option" at bounding box center [56, 167] width 6 height 6
click at [60, 167] on input "Select an option" at bounding box center [56, 167] width 6 height 6
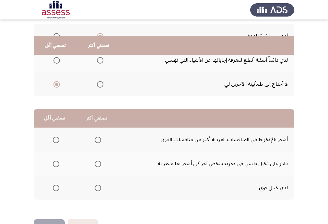
scroll to position [51, 0]
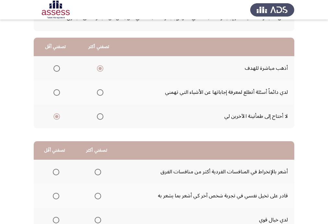
click at [54, 93] on span "Select an option" at bounding box center [56, 92] width 6 height 6
click at [54, 93] on input "Select an option" at bounding box center [56, 92] width 6 height 6
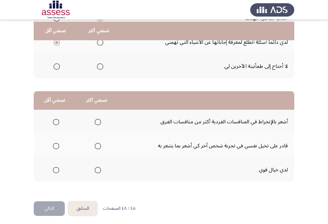
scroll to position [102, 0]
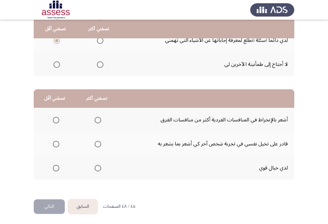
click at [58, 118] on th at bounding box center [55, 120] width 42 height 24
click at [56, 121] on span "Select an option" at bounding box center [56, 120] width 6 height 6
click at [56, 121] on input "Select an option" at bounding box center [56, 120] width 6 height 6
click at [100, 167] on span "Select an option" at bounding box center [98, 168] width 6 height 6
click at [100, 167] on input "Select an option" at bounding box center [98, 168] width 6 height 6
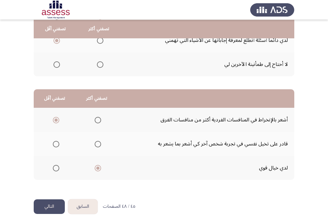
click at [96, 143] on span "Select an option" at bounding box center [98, 144] width 6 height 6
click at [96, 143] on input "Select an option" at bounding box center [98, 144] width 6 height 6
click at [54, 207] on button "التالي" at bounding box center [49, 206] width 31 height 15
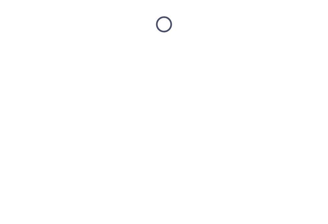
scroll to position [0, 0]
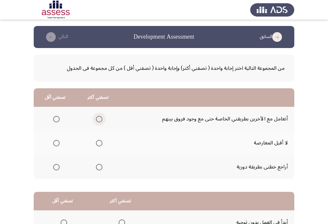
click at [101, 118] on span "Select an option" at bounding box center [99, 119] width 6 height 6
click at [101, 118] on input "Select an option" at bounding box center [99, 119] width 6 height 6
click at [54, 145] on span "Select an option" at bounding box center [56, 143] width 6 height 6
click at [54, 145] on input "Select an option" at bounding box center [56, 143] width 6 height 6
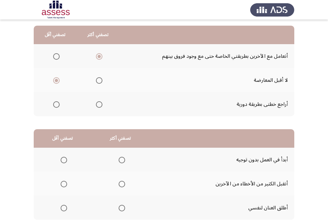
scroll to position [52, 0]
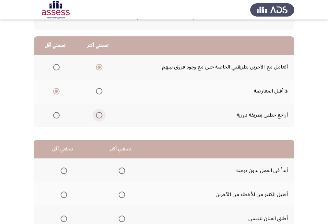
click at [101, 115] on span "Select an option" at bounding box center [99, 115] width 6 height 6
click at [101, 115] on input "Select an option" at bounding box center [99, 115] width 6 height 6
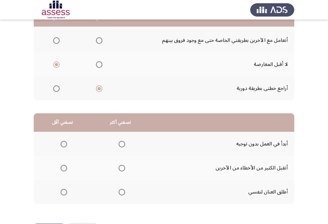
scroll to position [102, 0]
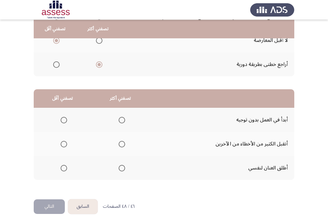
drag, startPoint x: 284, startPoint y: 117, endPoint x: 266, endPoint y: 114, distance: 18.4
click at [266, 114] on td "أبدأ في العمل بدون توجيه" at bounding box center [221, 120] width 145 height 24
click at [262, 118] on td "أبدأ في العمل بدون توجيه" at bounding box center [221, 120] width 145 height 24
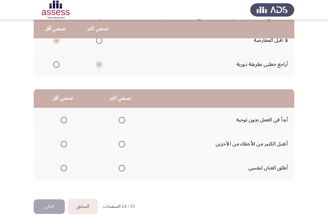
click at [131, 118] on th at bounding box center [120, 120] width 58 height 24
click at [280, 117] on td "أبدأ في العمل بدون توجيه" at bounding box center [221, 120] width 145 height 24
click at [121, 118] on span "Select an option" at bounding box center [122, 120] width 6 height 6
click at [121, 118] on input "Select an option" at bounding box center [122, 120] width 6 height 6
click at [65, 167] on span "Select an option" at bounding box center [64, 168] width 6 height 6
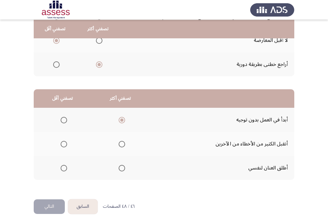
click at [65, 167] on input "Select an option" at bounding box center [64, 168] width 6 height 6
click at [121, 141] on span "Select an option" at bounding box center [122, 144] width 6 height 6
click at [121, 141] on input "Select an option" at bounding box center [122, 144] width 6 height 6
click at [53, 206] on button "التالي" at bounding box center [49, 206] width 31 height 15
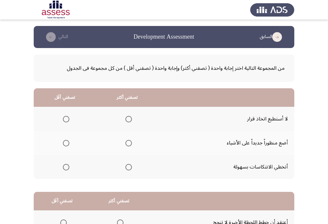
click at [126, 119] on span "Select an option" at bounding box center [128, 119] width 6 height 6
click at [126, 119] on input "Select an option" at bounding box center [128, 119] width 6 height 6
click at [64, 112] on th at bounding box center [65, 119] width 63 height 24
click at [65, 122] on span "Select an option" at bounding box center [66, 119] width 6 height 6
click at [65, 122] on input "Select an option" at bounding box center [66, 119] width 6 height 6
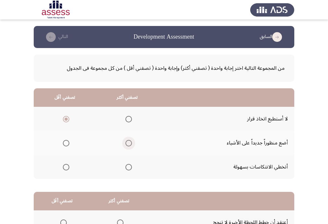
click at [125, 142] on span "Select an option" at bounding box center [128, 143] width 6 height 6
click at [125, 142] on input "Select an option" at bounding box center [128, 143] width 6 height 6
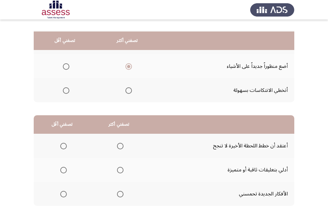
scroll to position [102, 0]
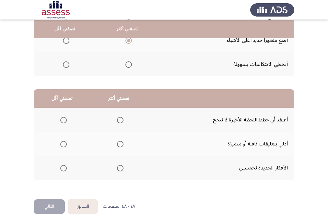
click at [120, 167] on span "Select an option" at bounding box center [120, 168] width 6 height 6
click at [120, 167] on input "Select an option" at bounding box center [120, 168] width 6 height 6
click at [121, 141] on span "Select an option" at bounding box center [120, 144] width 6 height 6
click at [121, 141] on input "Select an option" at bounding box center [120, 144] width 6 height 6
click at [64, 119] on span "Select an option" at bounding box center [63, 120] width 6 height 6
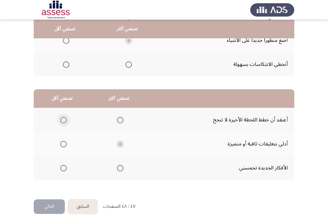
click at [64, 119] on input "Select an option" at bounding box center [63, 120] width 6 height 6
click at [64, 165] on span "Select an option" at bounding box center [63, 168] width 6 height 6
click at [64, 165] on input "Select an option" at bounding box center [63, 168] width 6 height 6
click at [65, 118] on span "Select an option" at bounding box center [63, 120] width 6 height 6
click at [65, 118] on input "Select an option" at bounding box center [63, 120] width 6 height 6
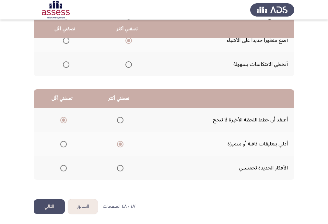
click at [124, 164] on th at bounding box center [118, 168] width 57 height 24
click at [118, 167] on span "Select an option" at bounding box center [120, 168] width 6 height 6
click at [118, 167] on input "Select an option" at bounding box center [120, 168] width 6 height 6
click at [56, 202] on button "التالي" at bounding box center [49, 206] width 31 height 15
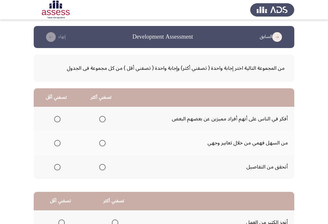
click at [104, 118] on span "Select an option" at bounding box center [102, 119] width 6 height 6
click at [104, 118] on input "Select an option" at bounding box center [102, 119] width 6 height 6
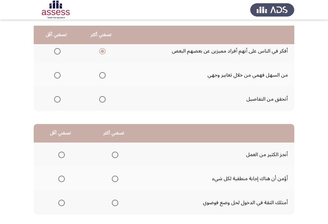
scroll to position [102, 0]
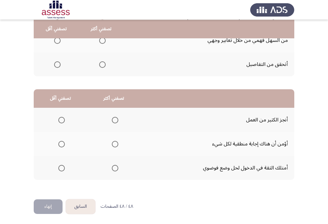
click at [82, 204] on button "السابق" at bounding box center [80, 206] width 29 height 15
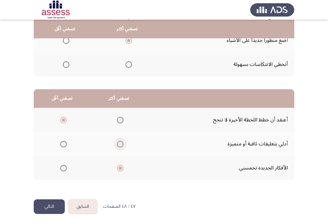
click at [120, 141] on span "Select an option" at bounding box center [120, 144] width 6 height 6
click at [120, 141] on input "Select an option" at bounding box center [120, 144] width 6 height 6
click at [53, 205] on button "التالي" at bounding box center [49, 206] width 31 height 15
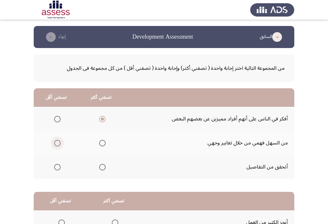
click at [57, 142] on span "Select an option" at bounding box center [57, 143] width 6 height 6
click at [57, 142] on input "Select an option" at bounding box center [57, 143] width 6 height 6
click at [101, 166] on span "Select an option" at bounding box center [102, 167] width 6 height 6
click at [101, 166] on input "Select an option" at bounding box center [102, 167] width 6 height 6
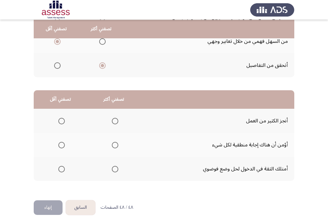
scroll to position [102, 0]
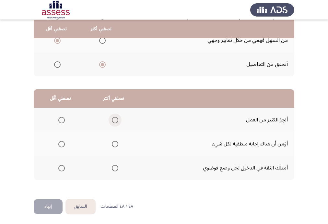
click at [116, 117] on span "Select an option" at bounding box center [115, 120] width 6 height 6
click at [116, 117] on input "Select an option" at bounding box center [115, 120] width 6 height 6
click at [115, 166] on span "Select an option" at bounding box center [115, 168] width 6 height 6
click at [115, 166] on input "Select an option" at bounding box center [115, 168] width 6 height 6
click at [114, 121] on span "Select an option" at bounding box center [115, 120] width 6 height 6
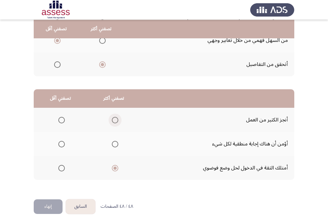
click at [114, 121] on input "Select an option" at bounding box center [115, 120] width 6 height 6
click at [61, 141] on span "Select an option" at bounding box center [61, 144] width 6 height 6
click at [61, 141] on input "Select an option" at bounding box center [61, 144] width 6 height 6
click at [54, 207] on button "إنهاء" at bounding box center [48, 206] width 29 height 15
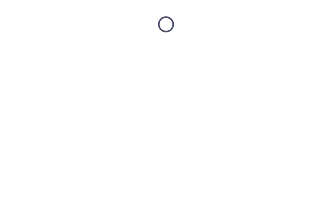
scroll to position [0, 0]
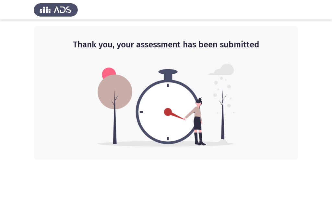
drag, startPoint x: 332, startPoint y: 174, endPoint x: 332, endPoint y: 220, distance: 46.4
click at [332, 159] on html "Thank you, your assessment has been submitted" at bounding box center [166, 79] width 332 height 159
click at [64, 9] on img at bounding box center [56, 10] width 44 height 18
click at [146, 94] on img at bounding box center [166, 105] width 137 height 83
